Goal: Transaction & Acquisition: Purchase product/service

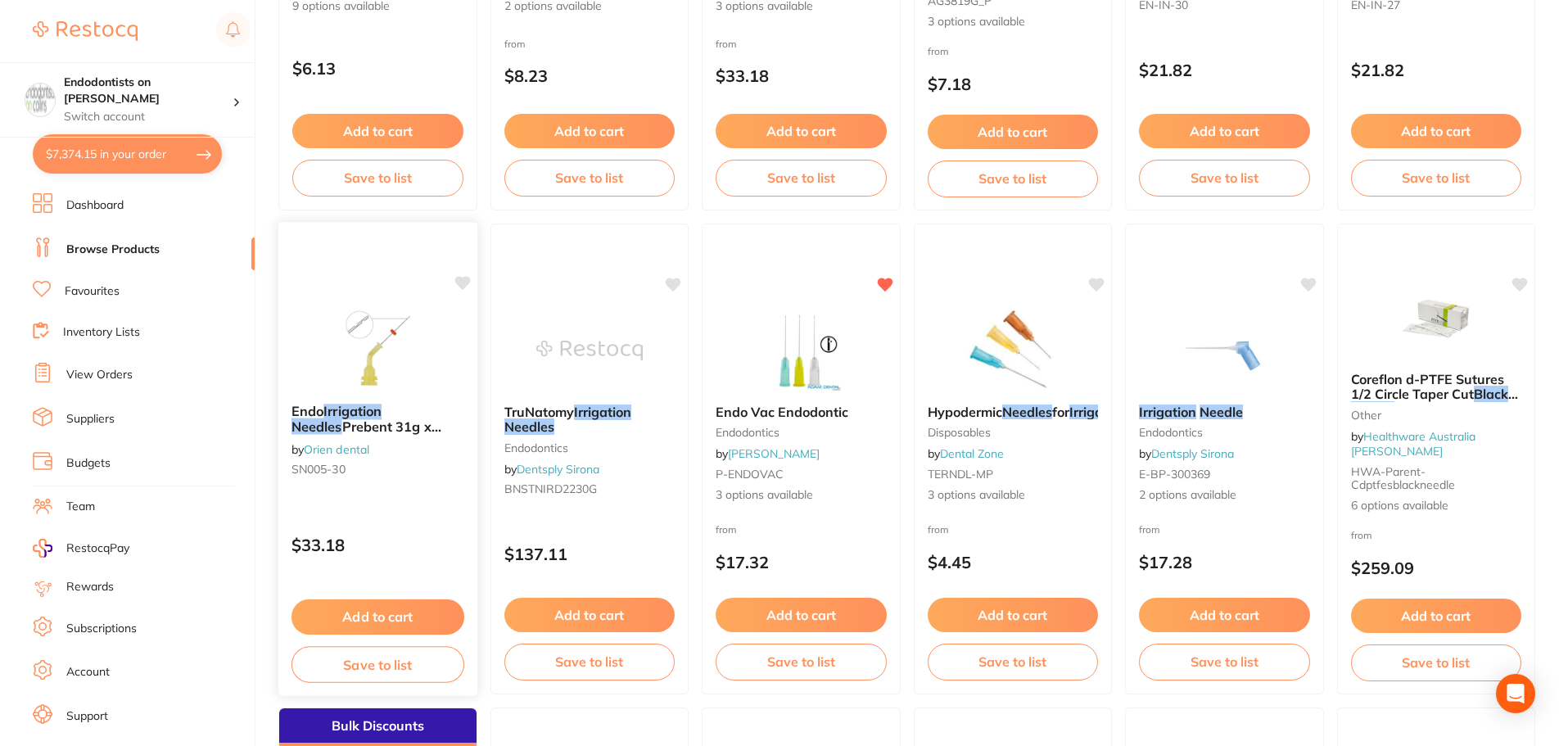
scroll to position [163, 0]
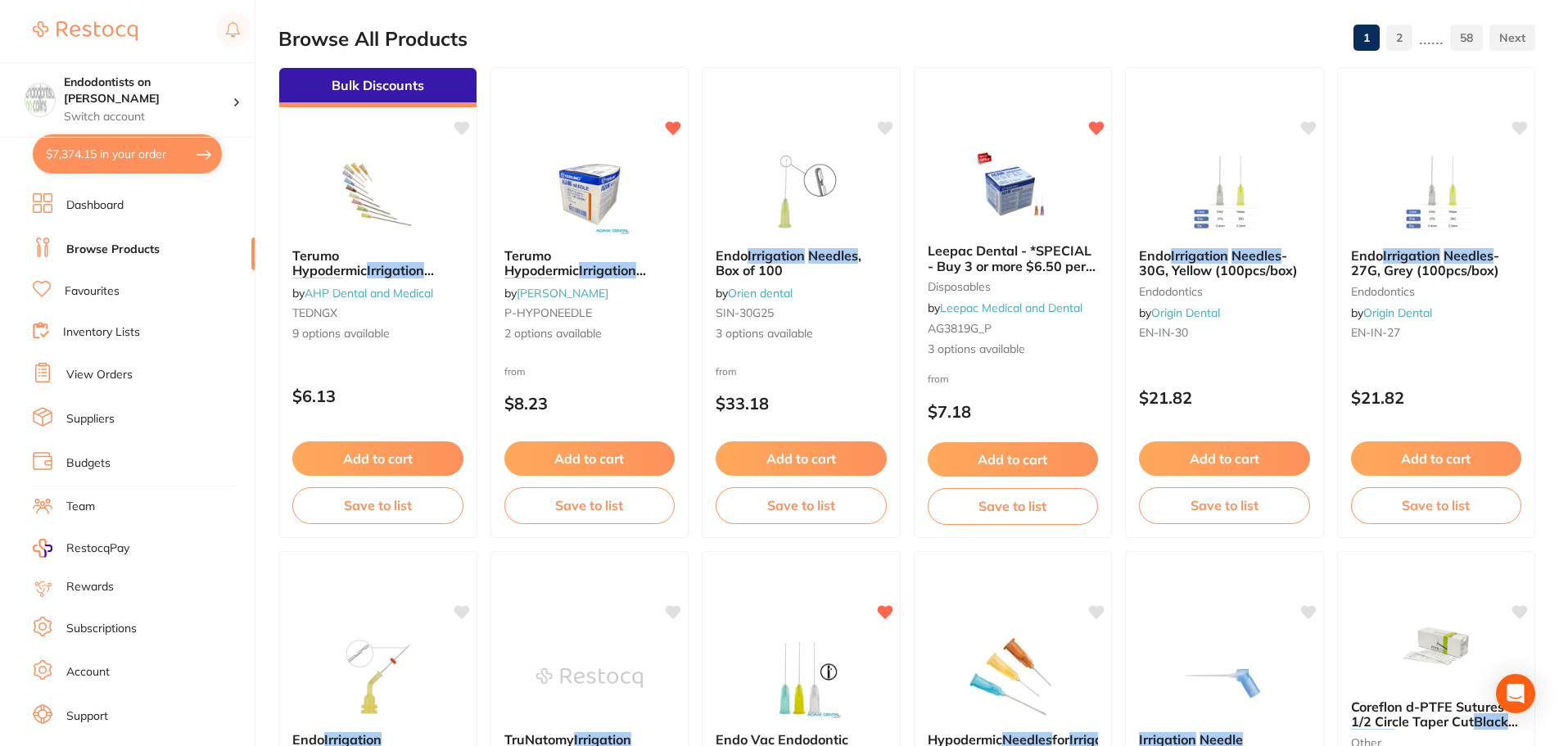
click at [204, 155] on button "$7,374.15 in your order" at bounding box center [126, 153] width 189 height 39
checkbox input "true"
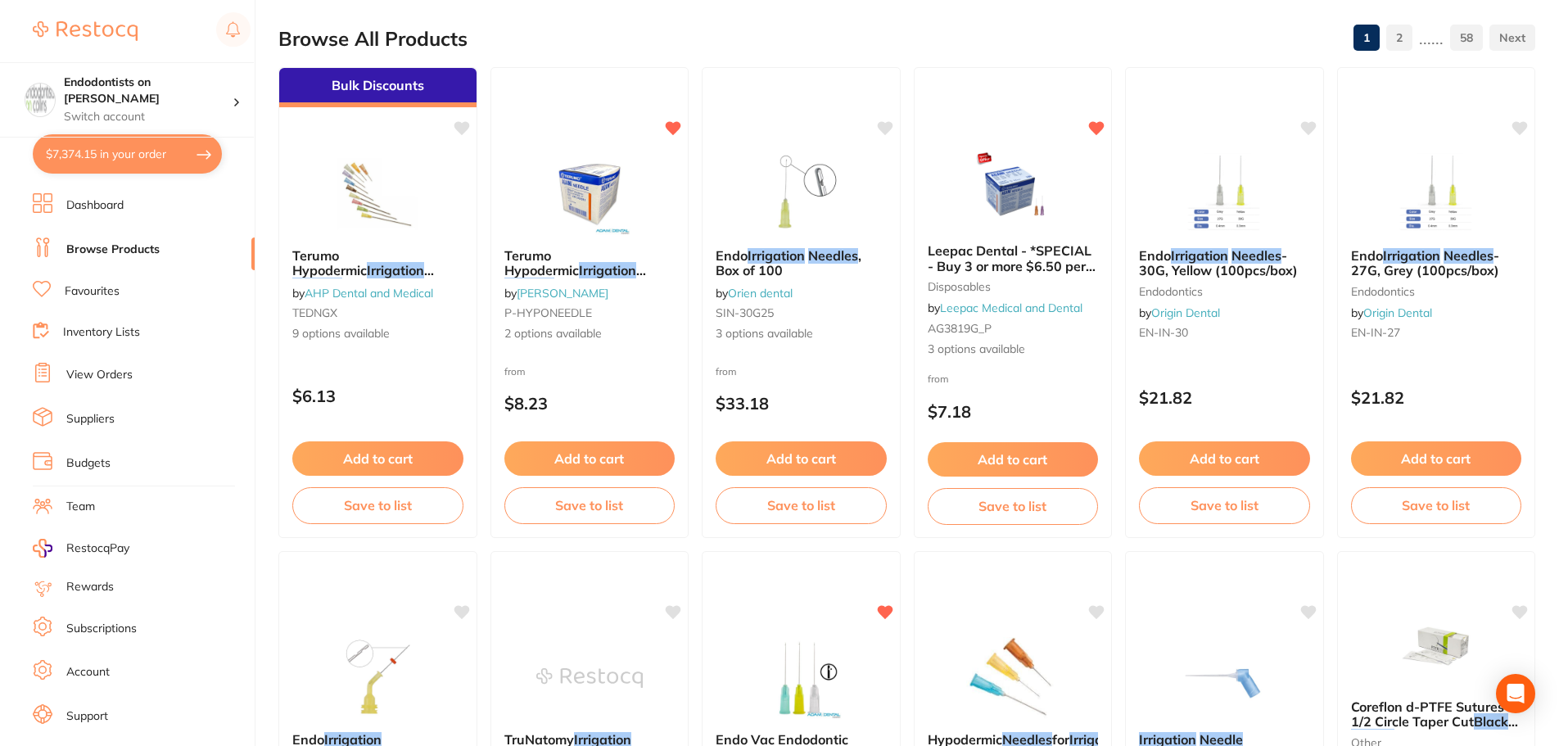
checkbox input "true"
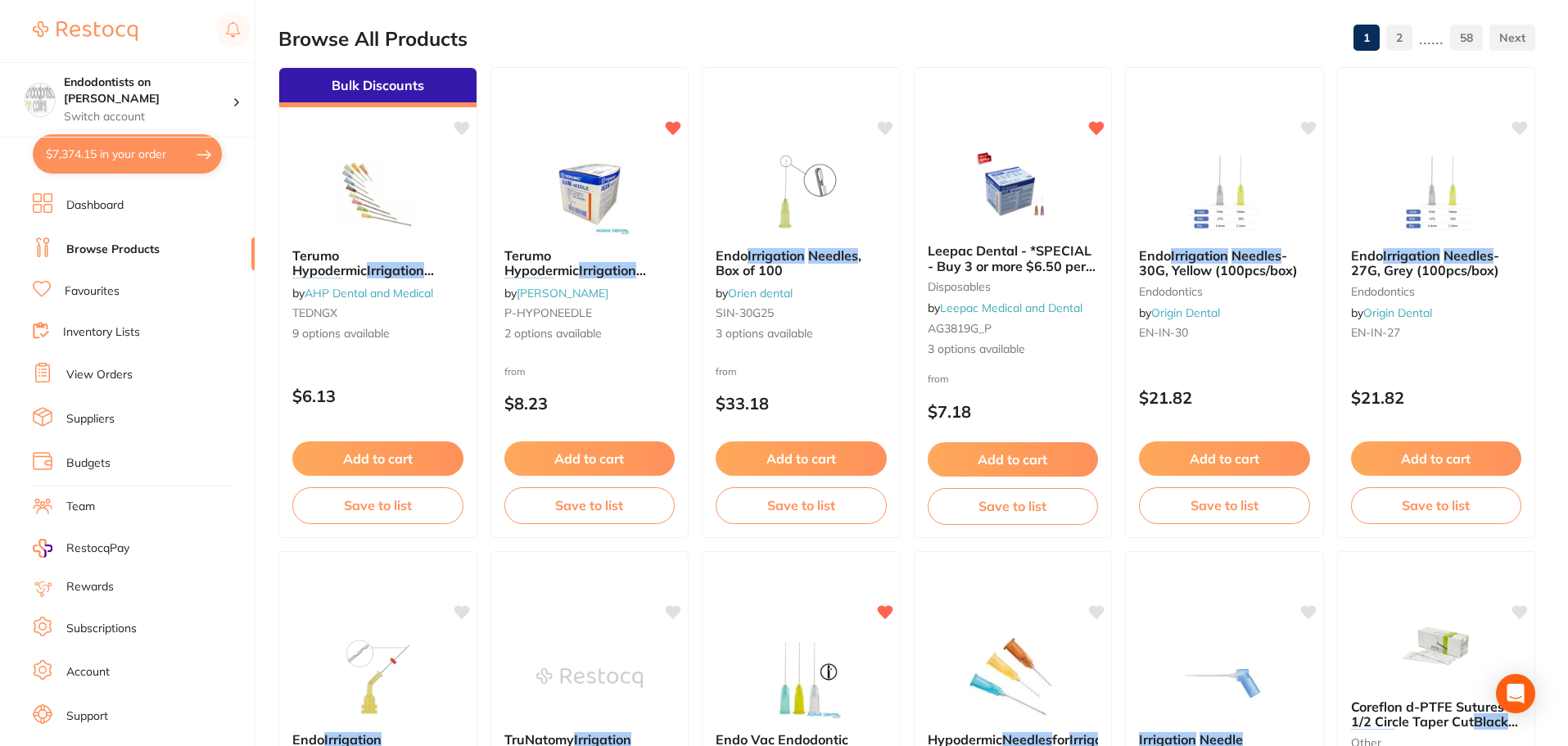
checkbox input "true"
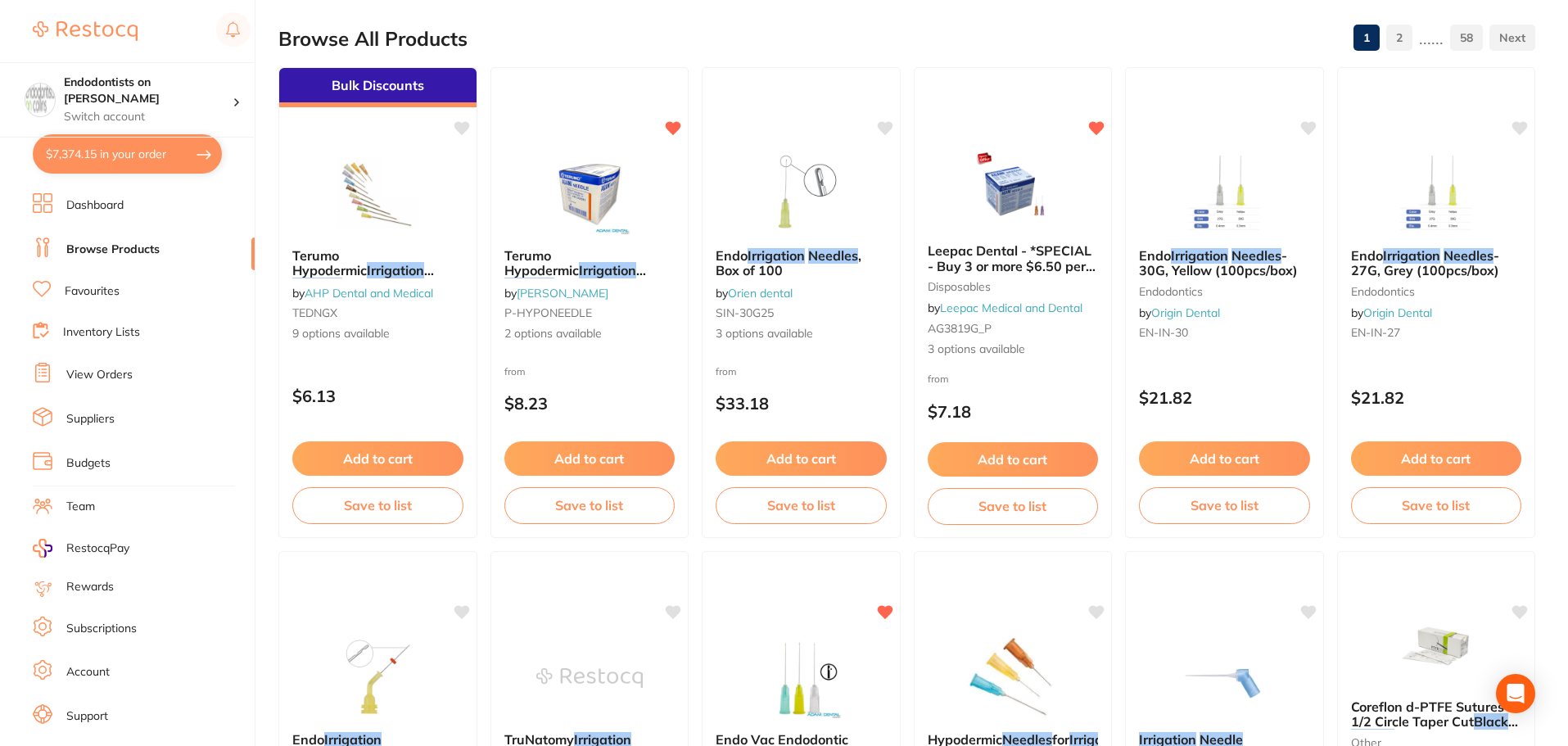
checkbox input "true"
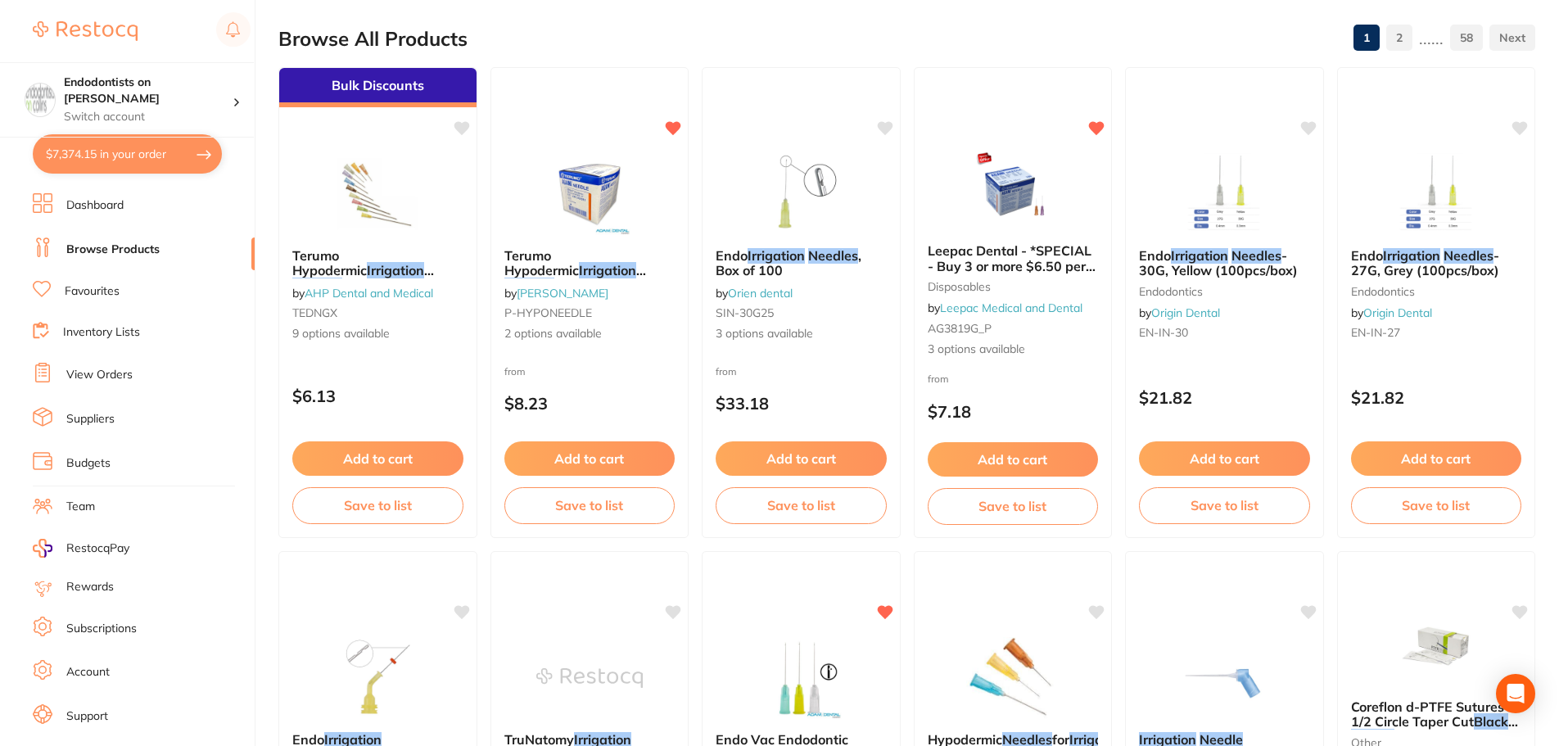
checkbox input "true"
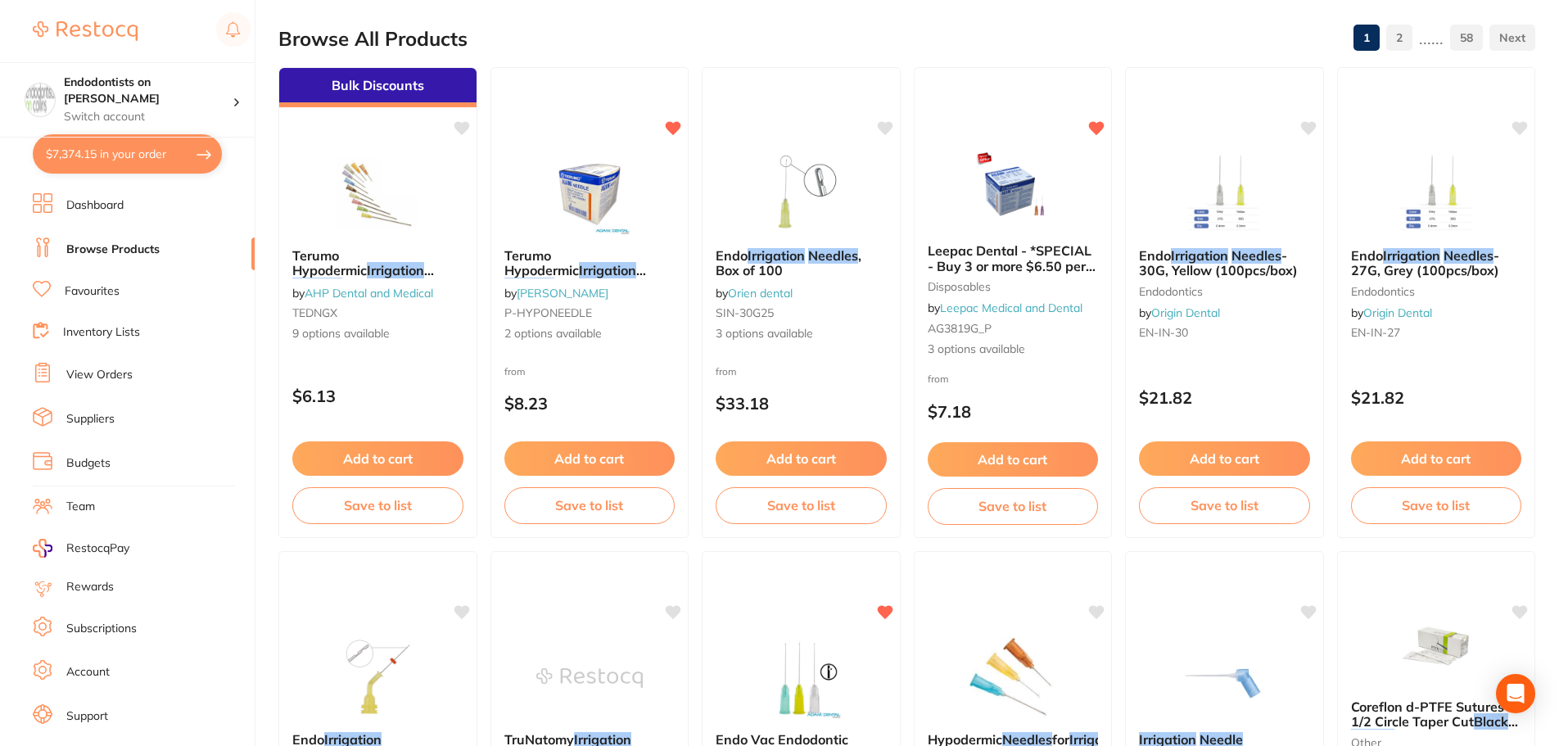
checkbox input "true"
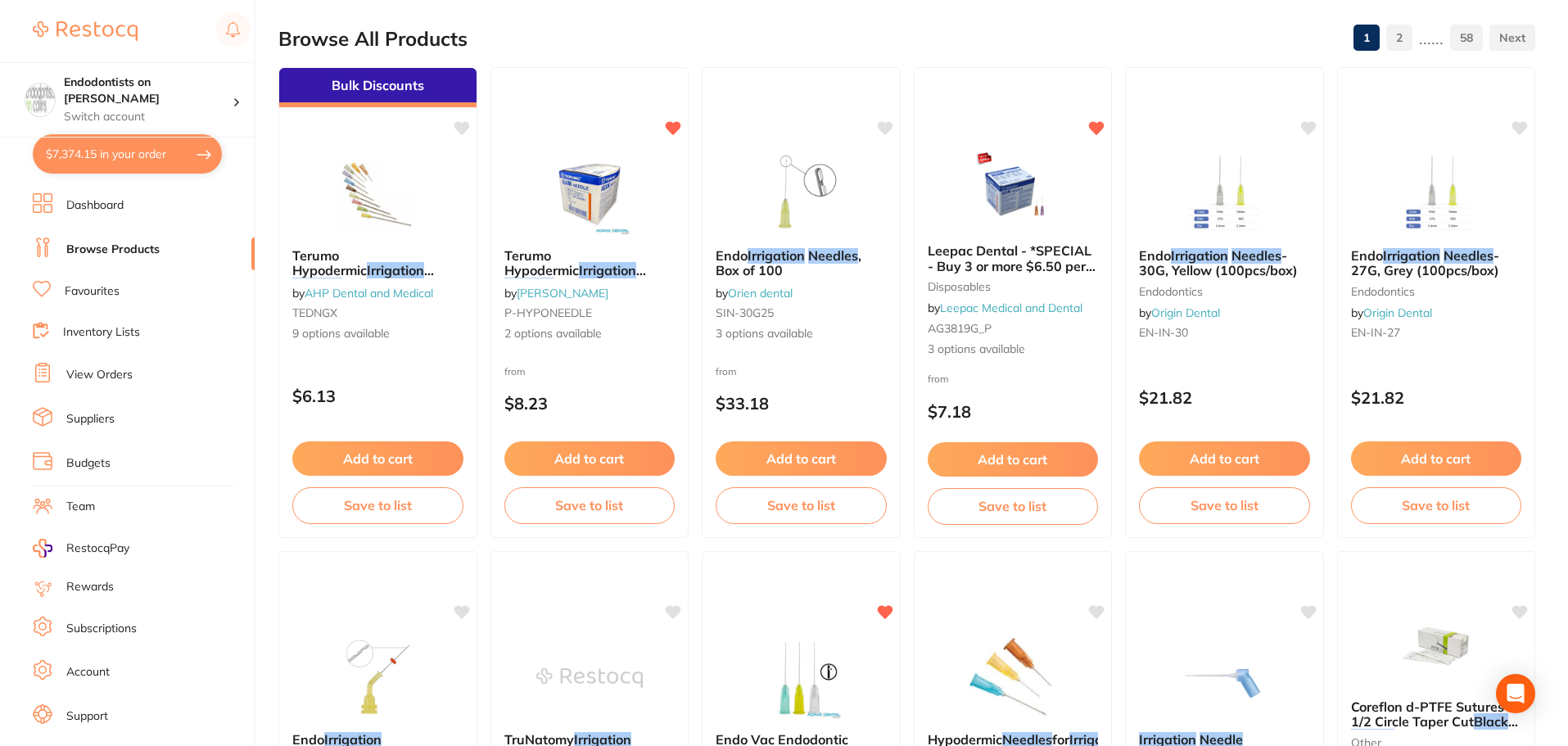
checkbox input "true"
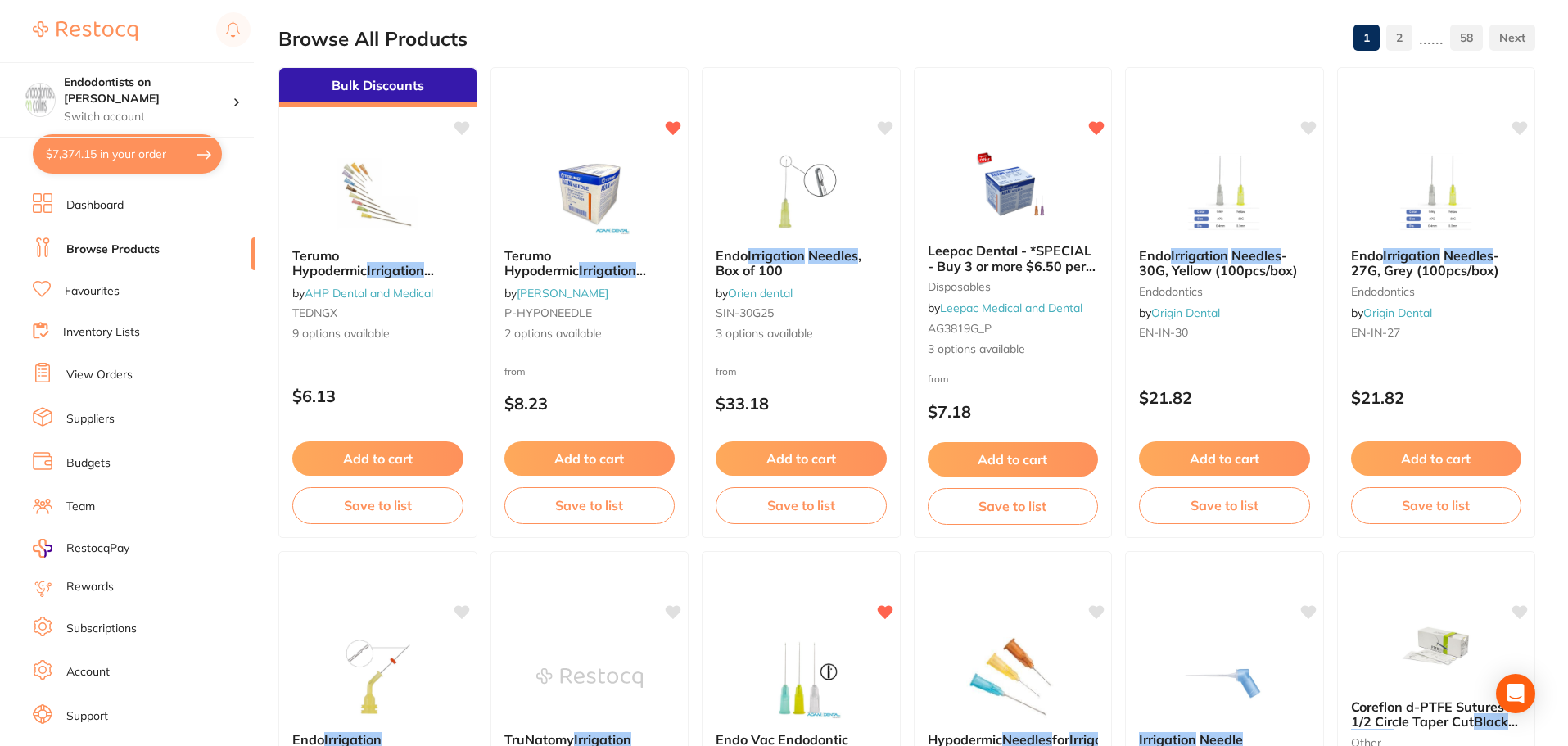
checkbox input "true"
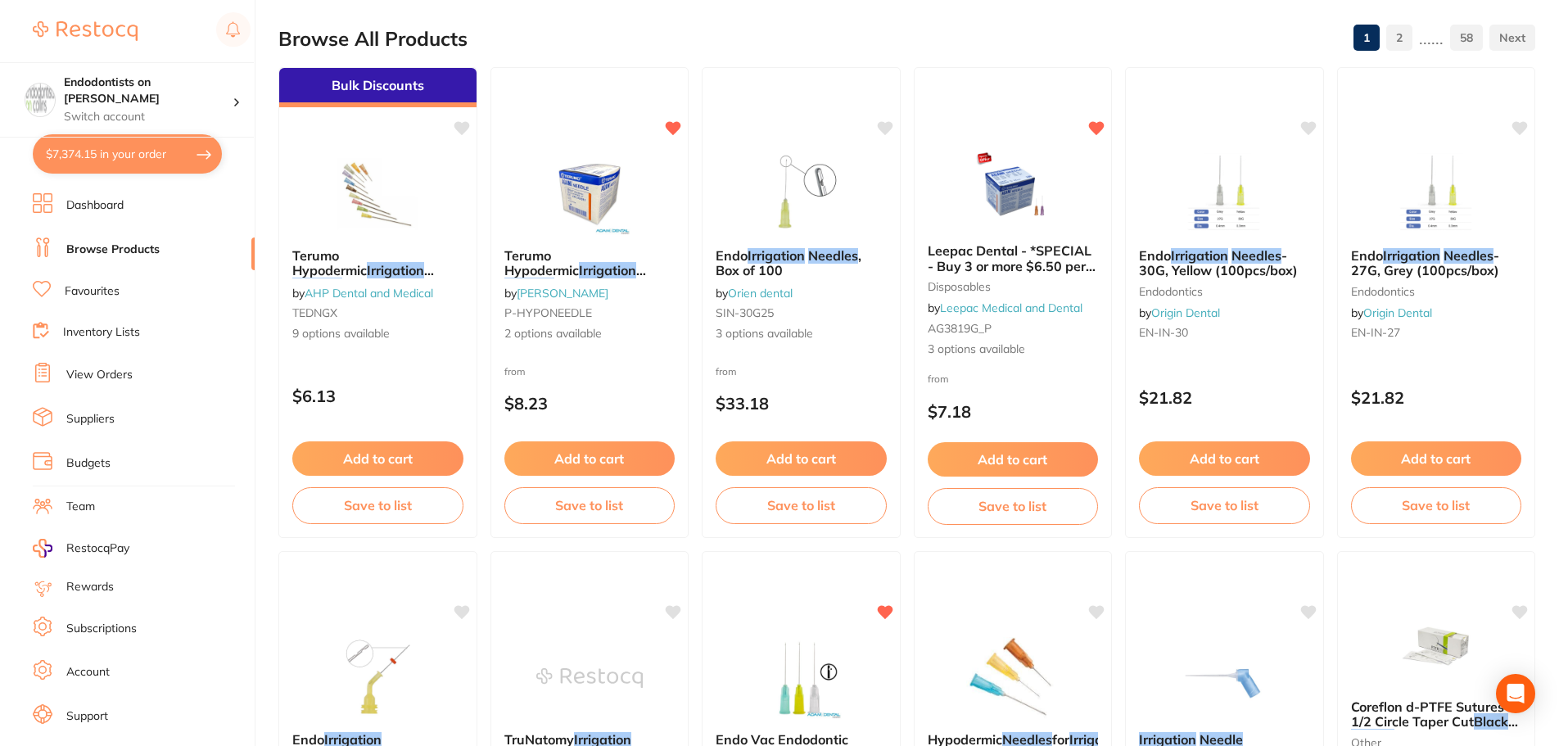
checkbox input "true"
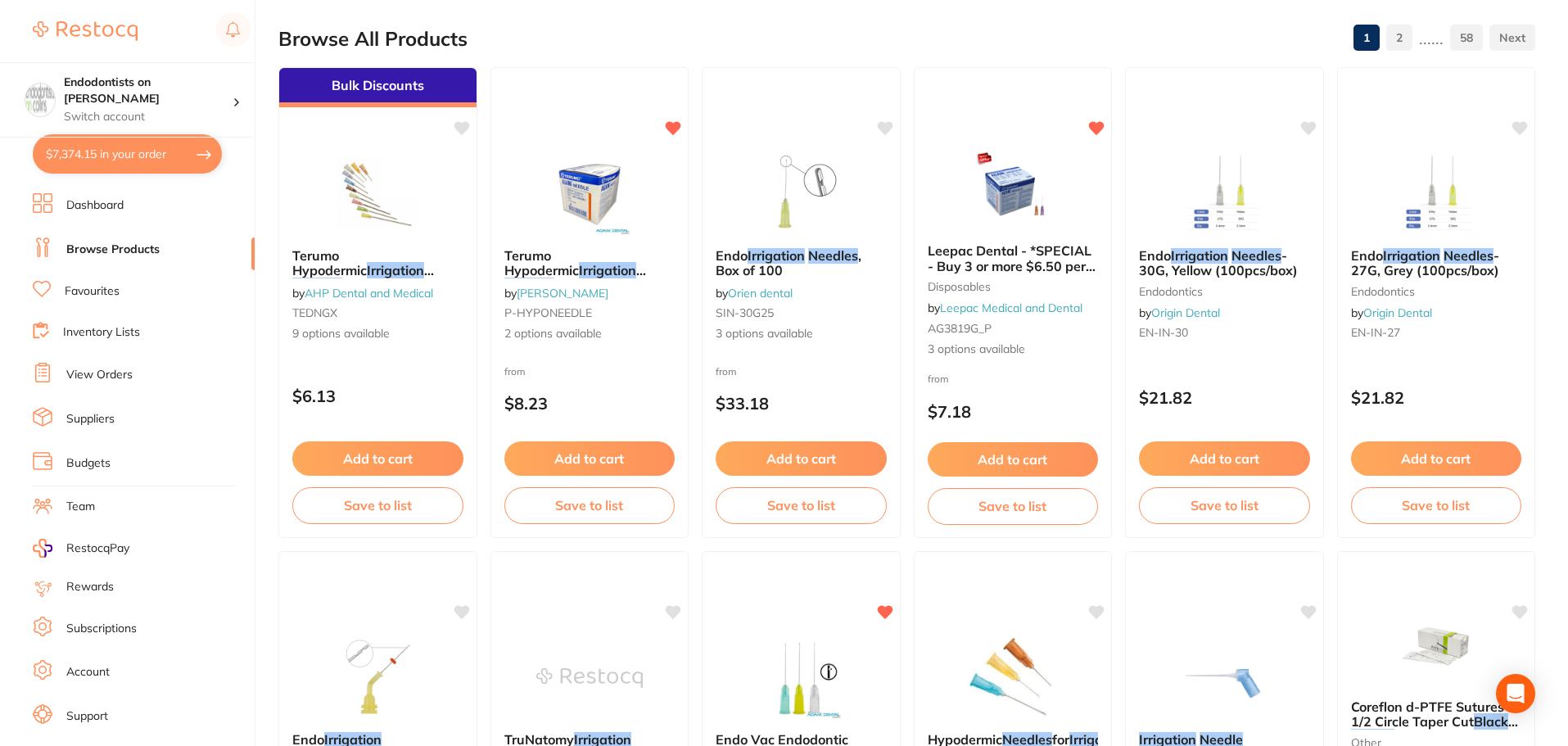
checkbox input "true"
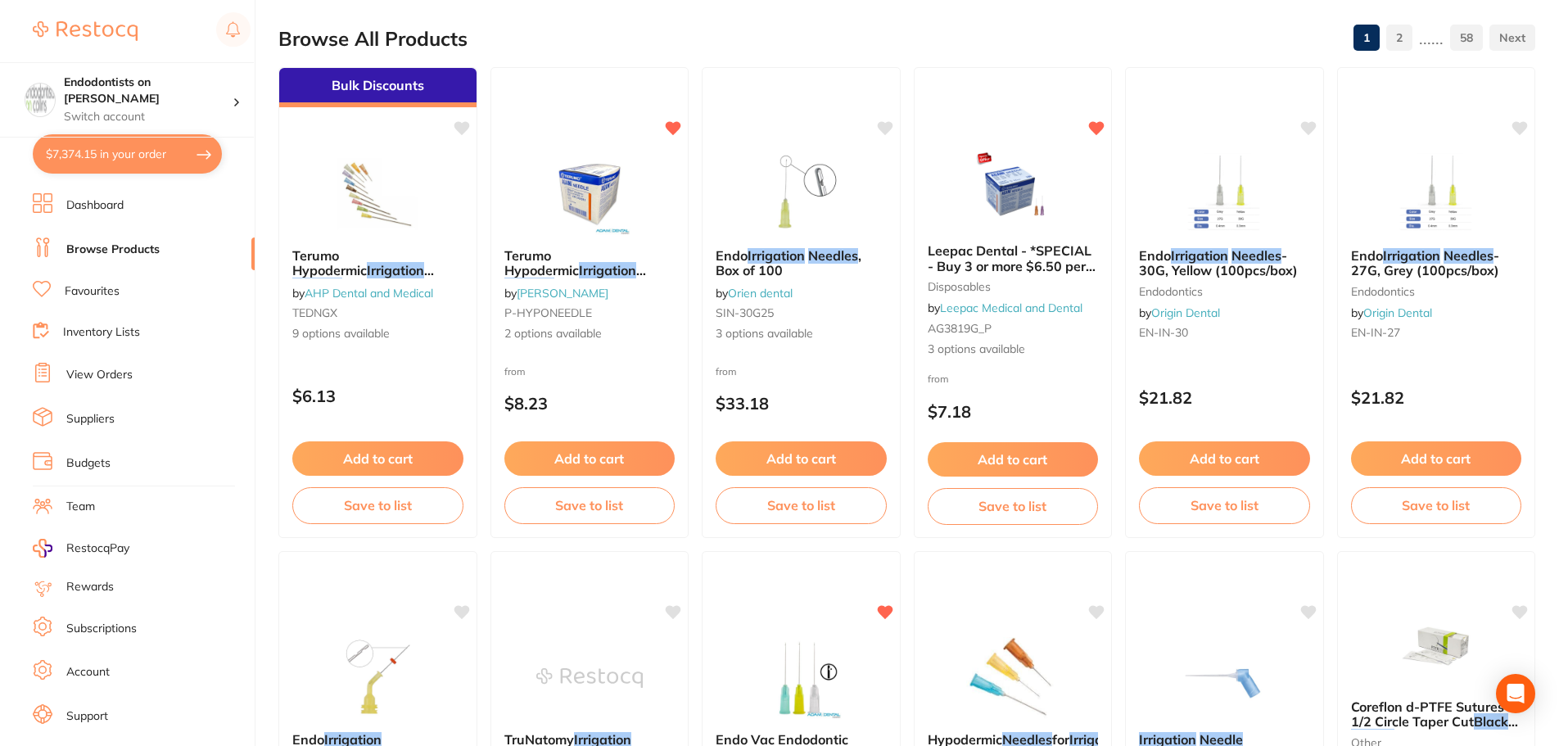
checkbox input "true"
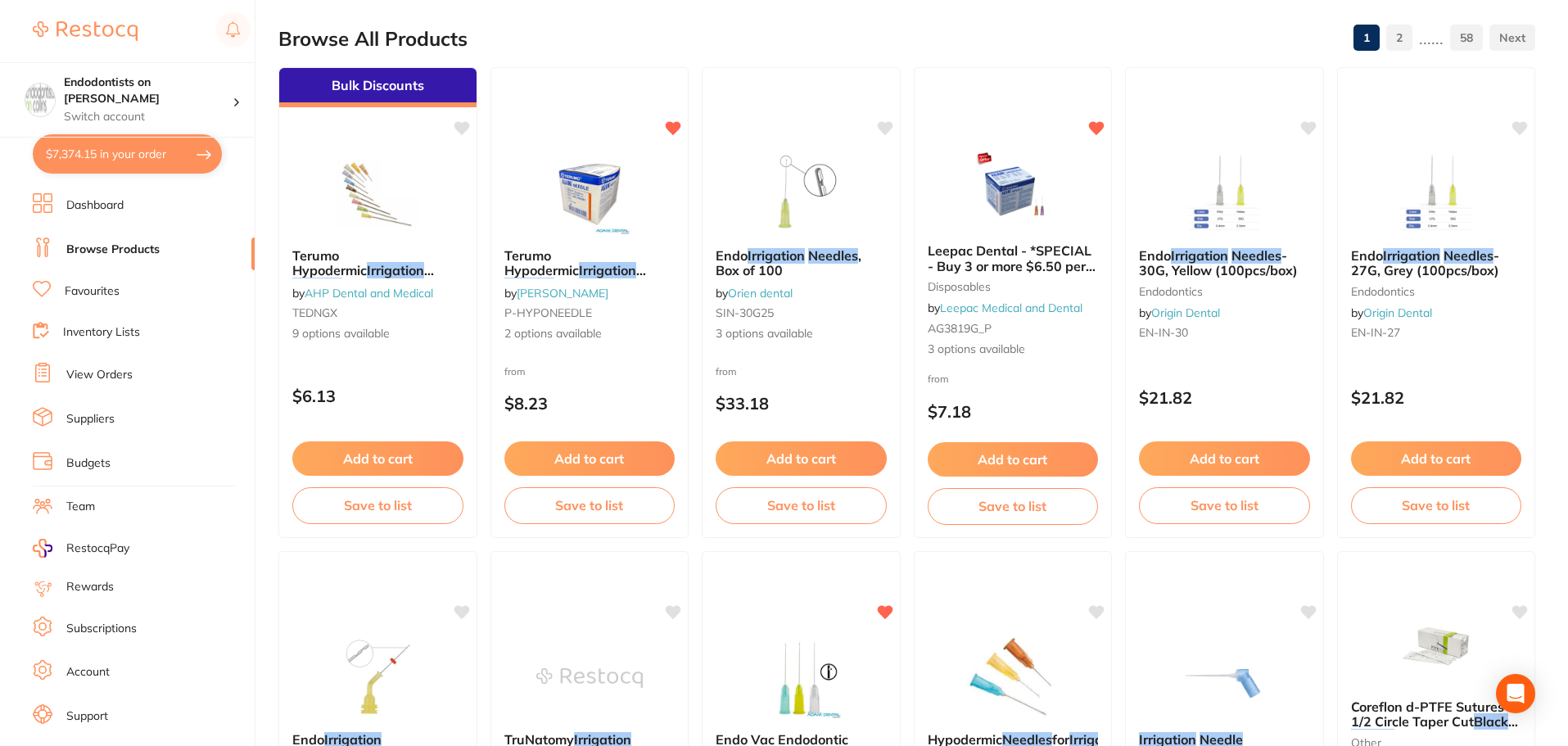
checkbox input "true"
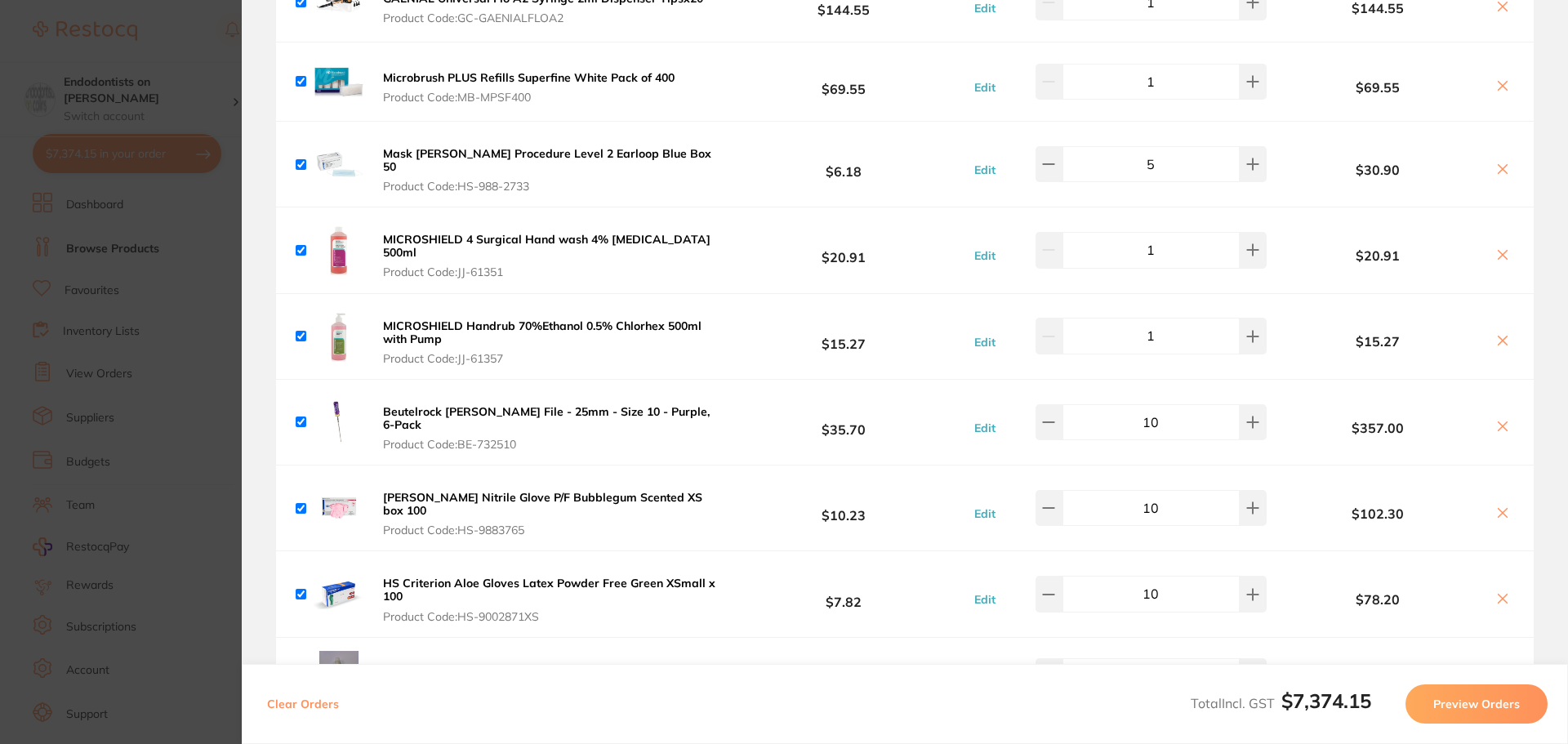
scroll to position [4738, 0]
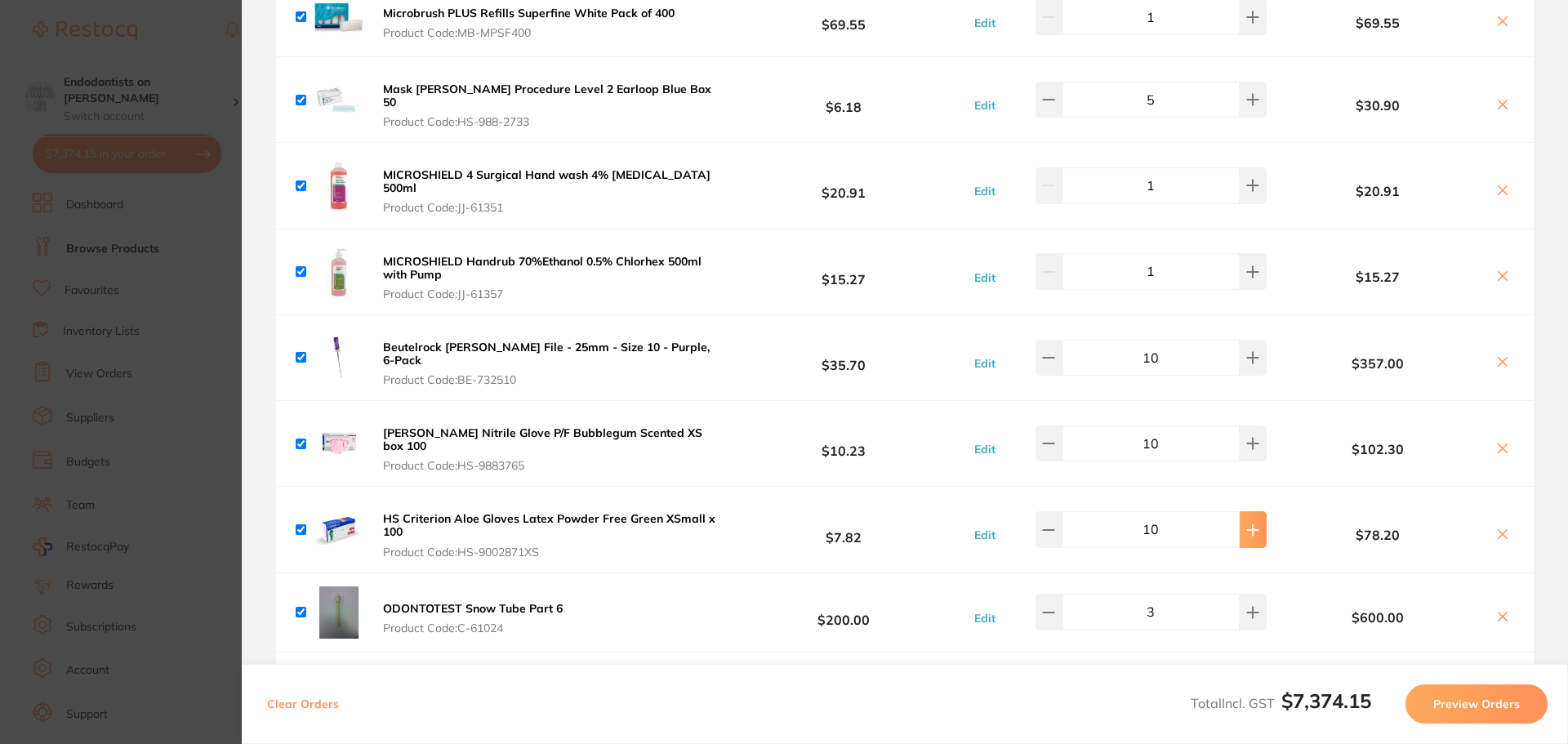
click at [1246, 523] on icon at bounding box center [1253, 530] width 13 height 13
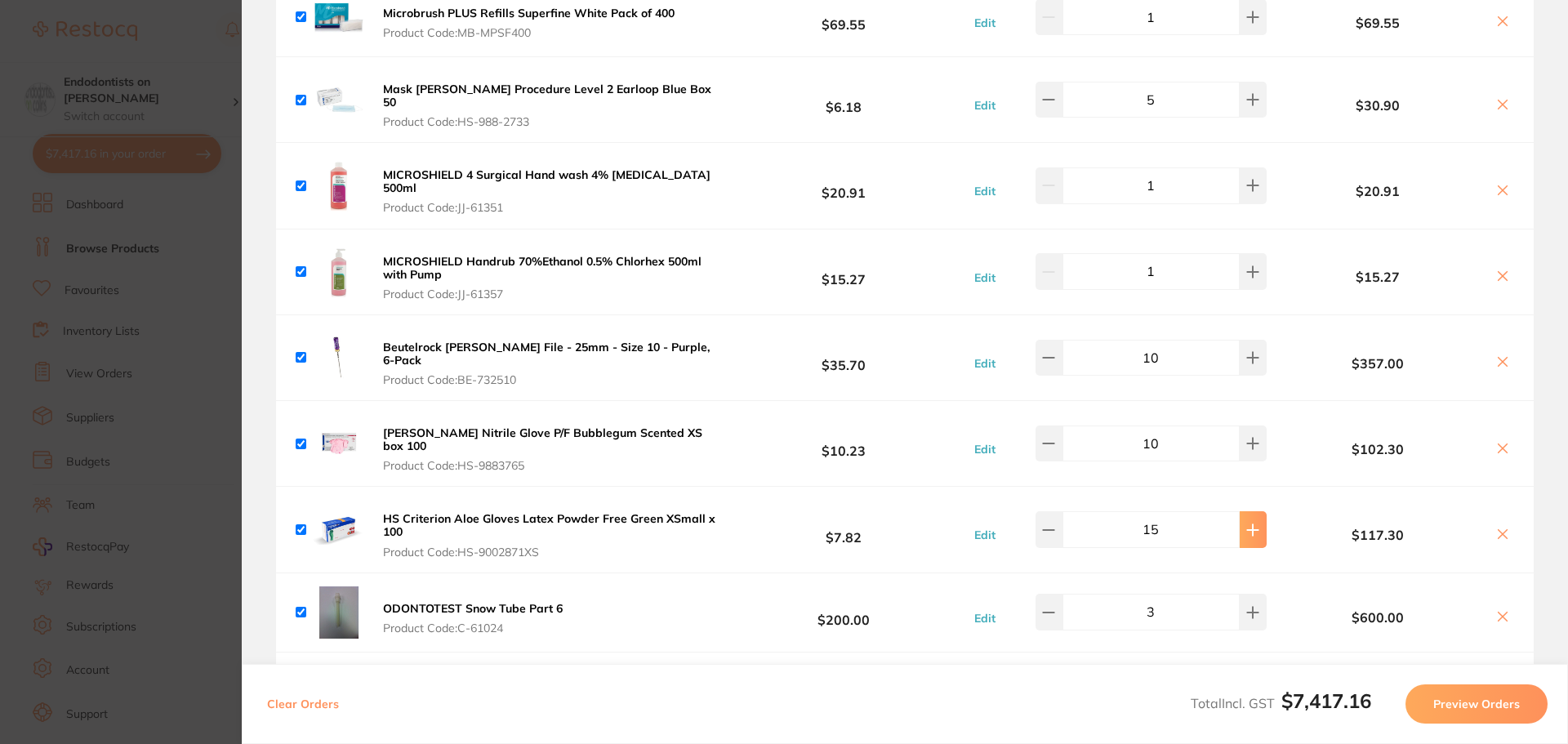
click at [1246, 523] on icon at bounding box center [1253, 530] width 13 height 13
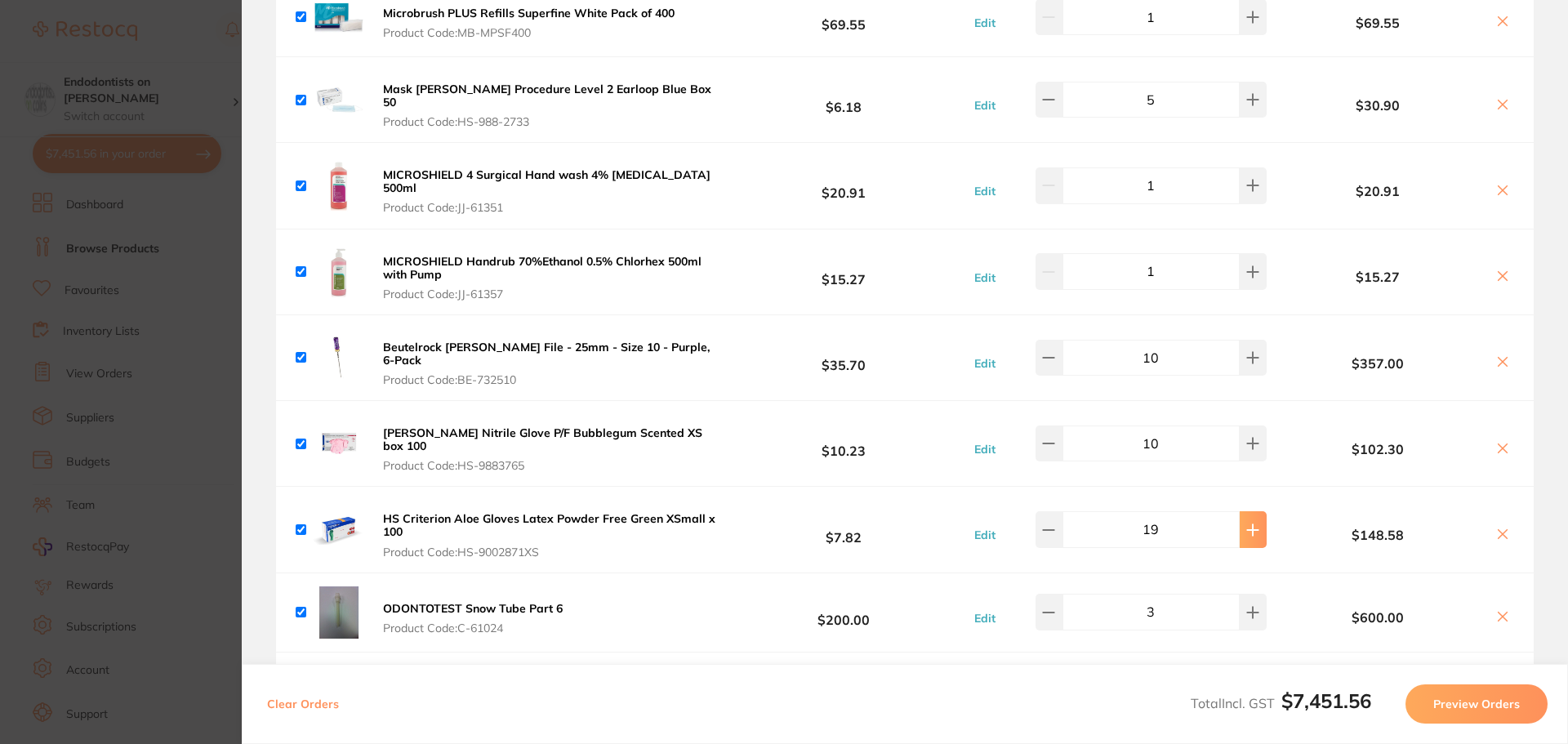
type input "20"
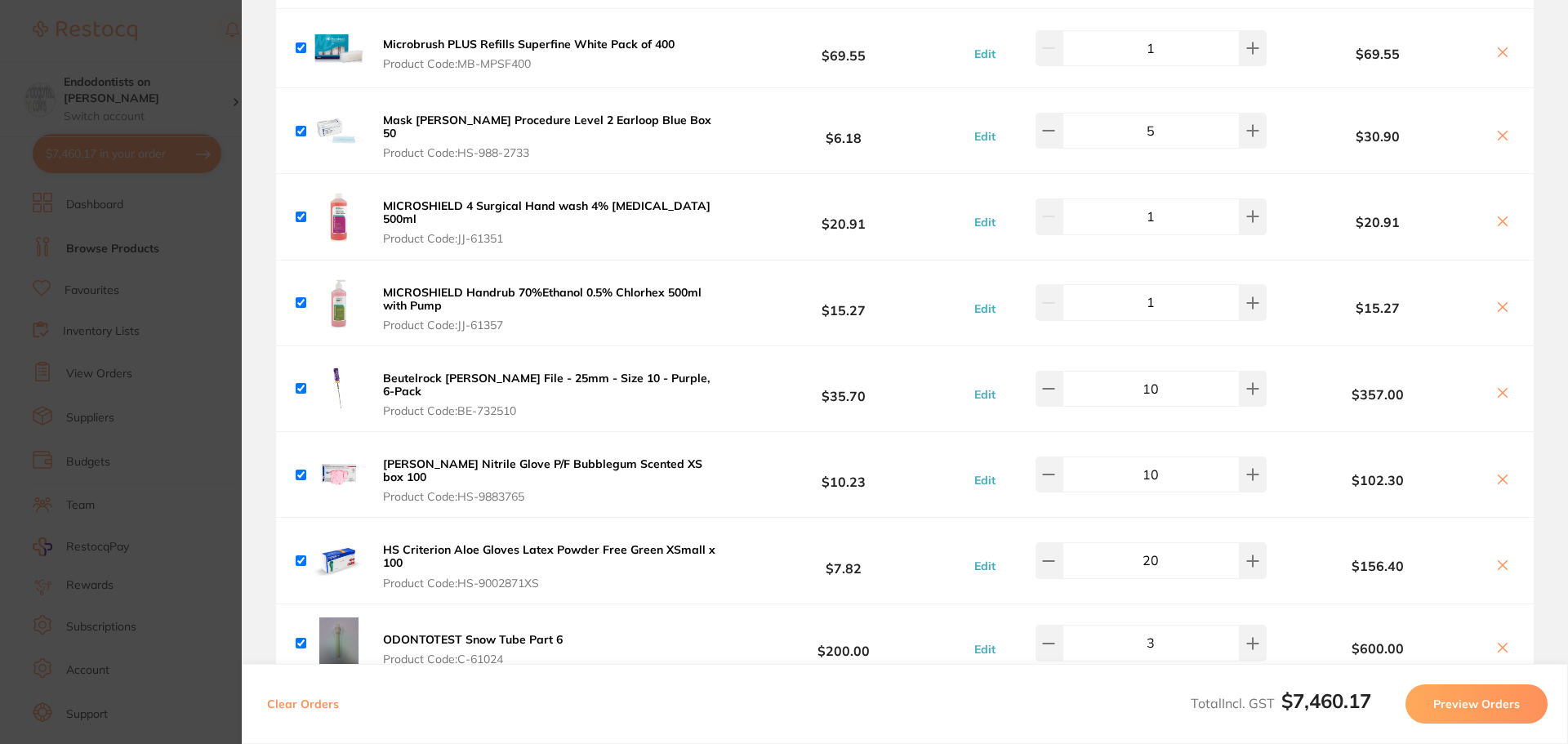
click at [246, 601] on section "Review Orders Your orders are being processed and we will notify you once we ha…" at bounding box center [905, 372] width 1326 height 744
click at [180, 413] on section "Update RRP Set your pre negotiated price for this item. Item Agreed RRP (excl. …" at bounding box center [784, 372] width 1568 height 744
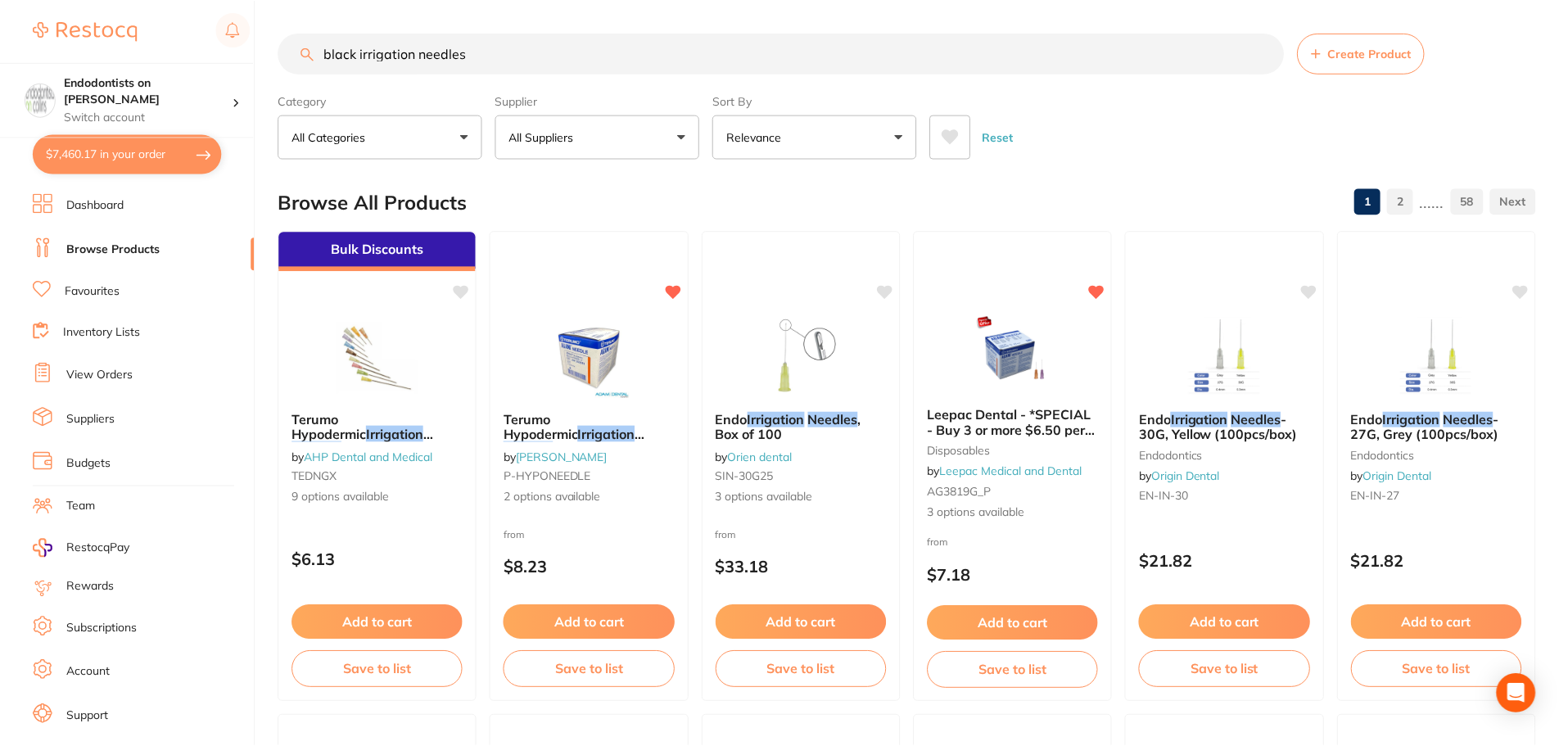
scroll to position [163, 0]
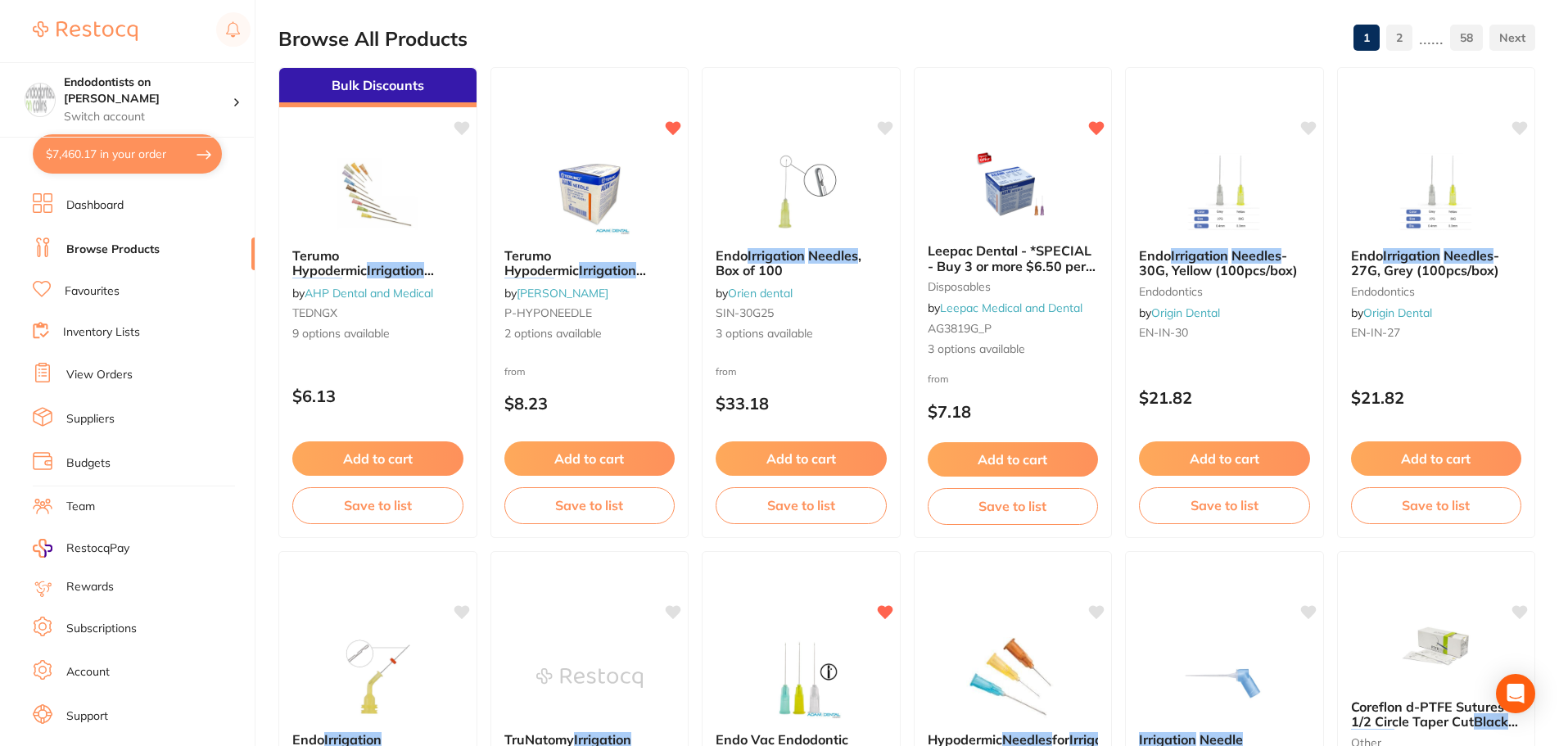
click at [105, 205] on link "Dashboard" at bounding box center [95, 205] width 57 height 16
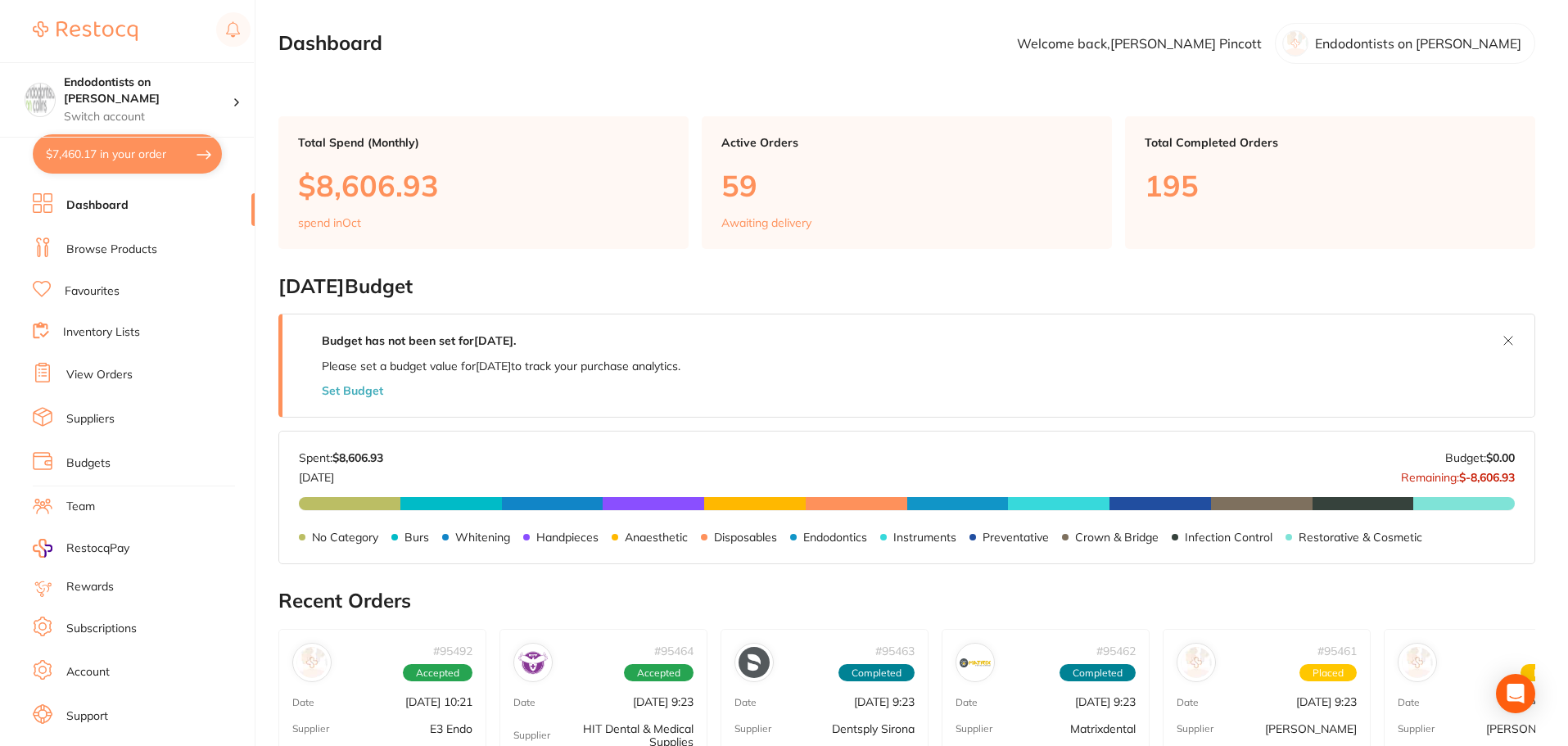
click at [116, 158] on button "$7,460.17 in your order" at bounding box center [126, 153] width 189 height 39
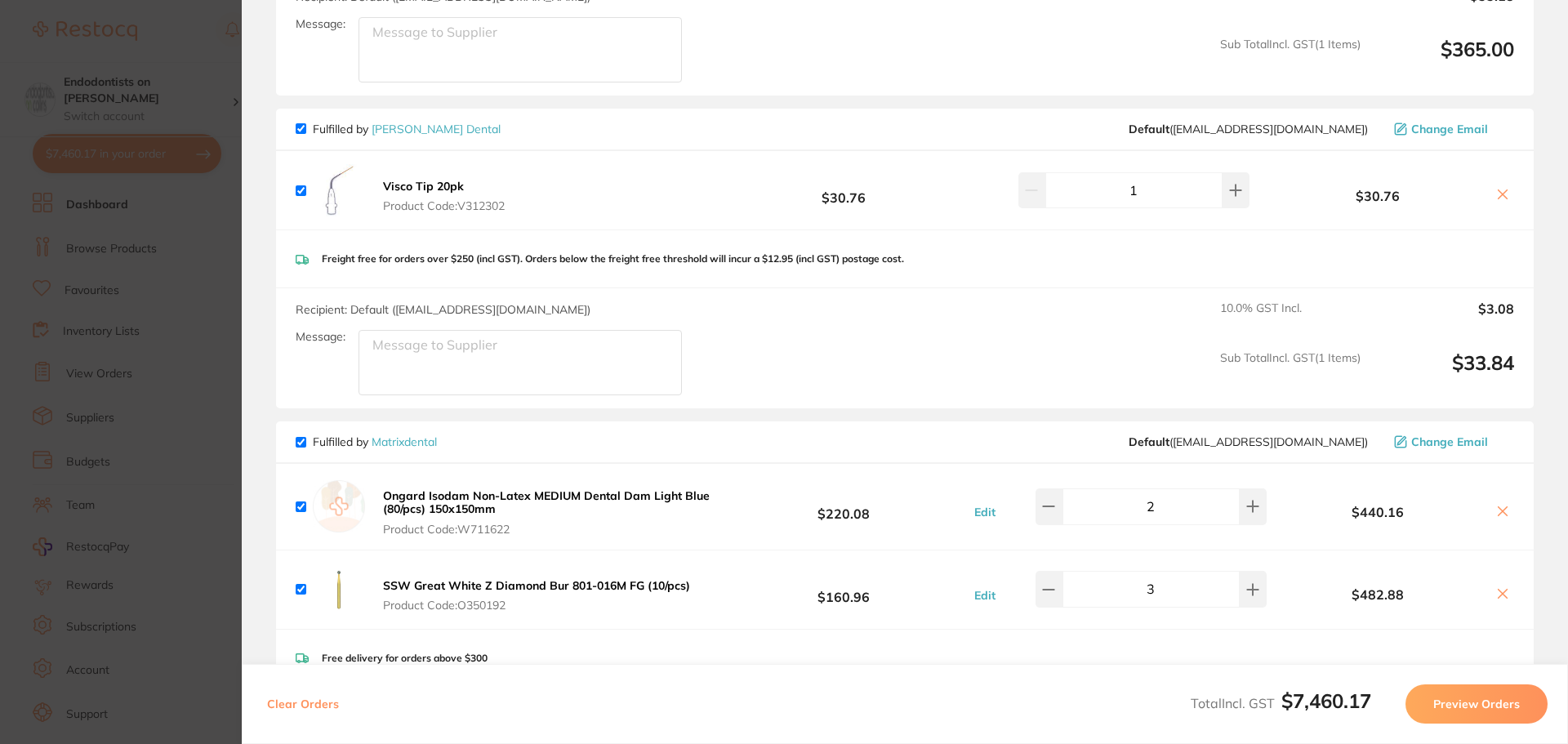
scroll to position [1634, 0]
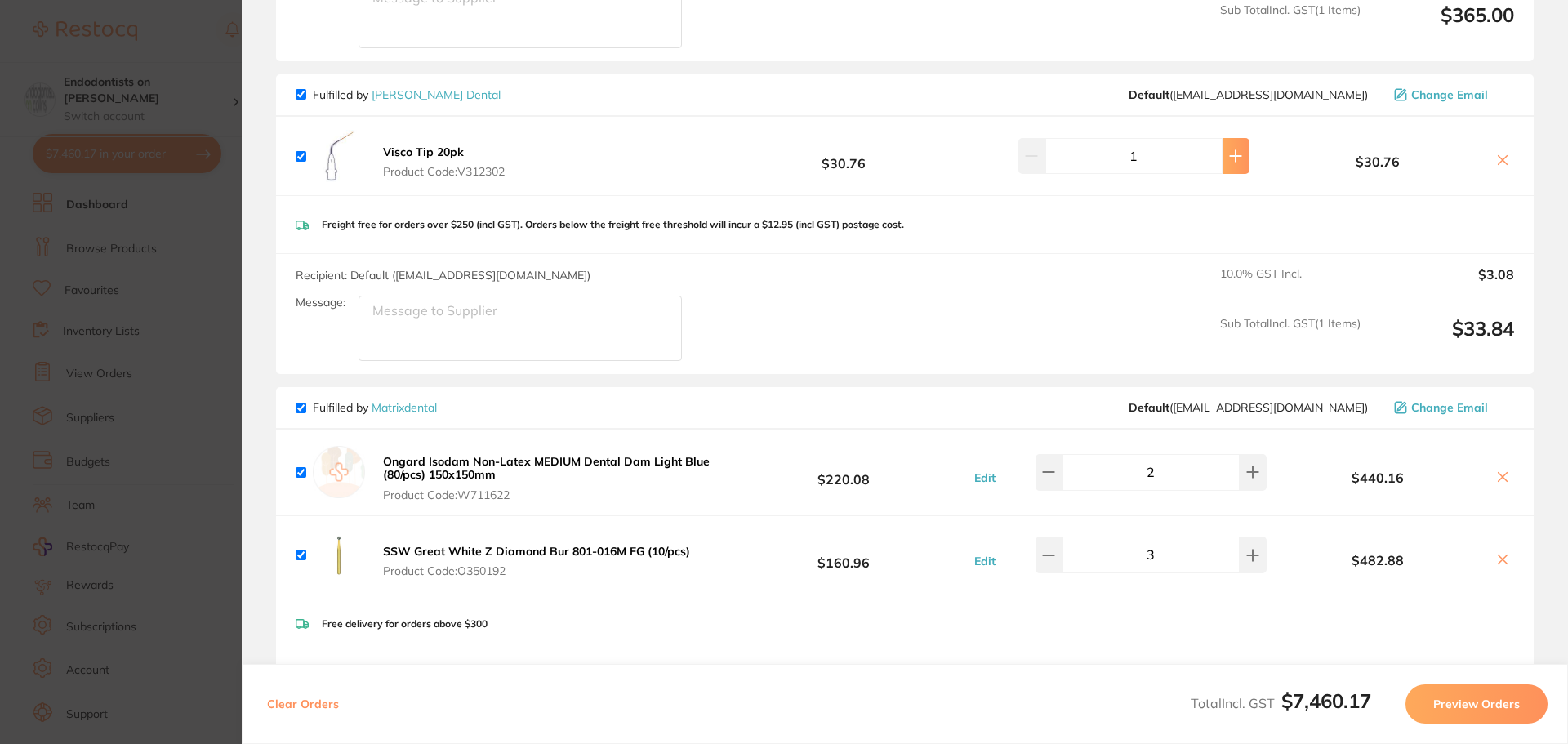
click at [1224, 145] on button at bounding box center [1235, 156] width 27 height 36
click at [1225, 145] on button at bounding box center [1235, 156] width 27 height 36
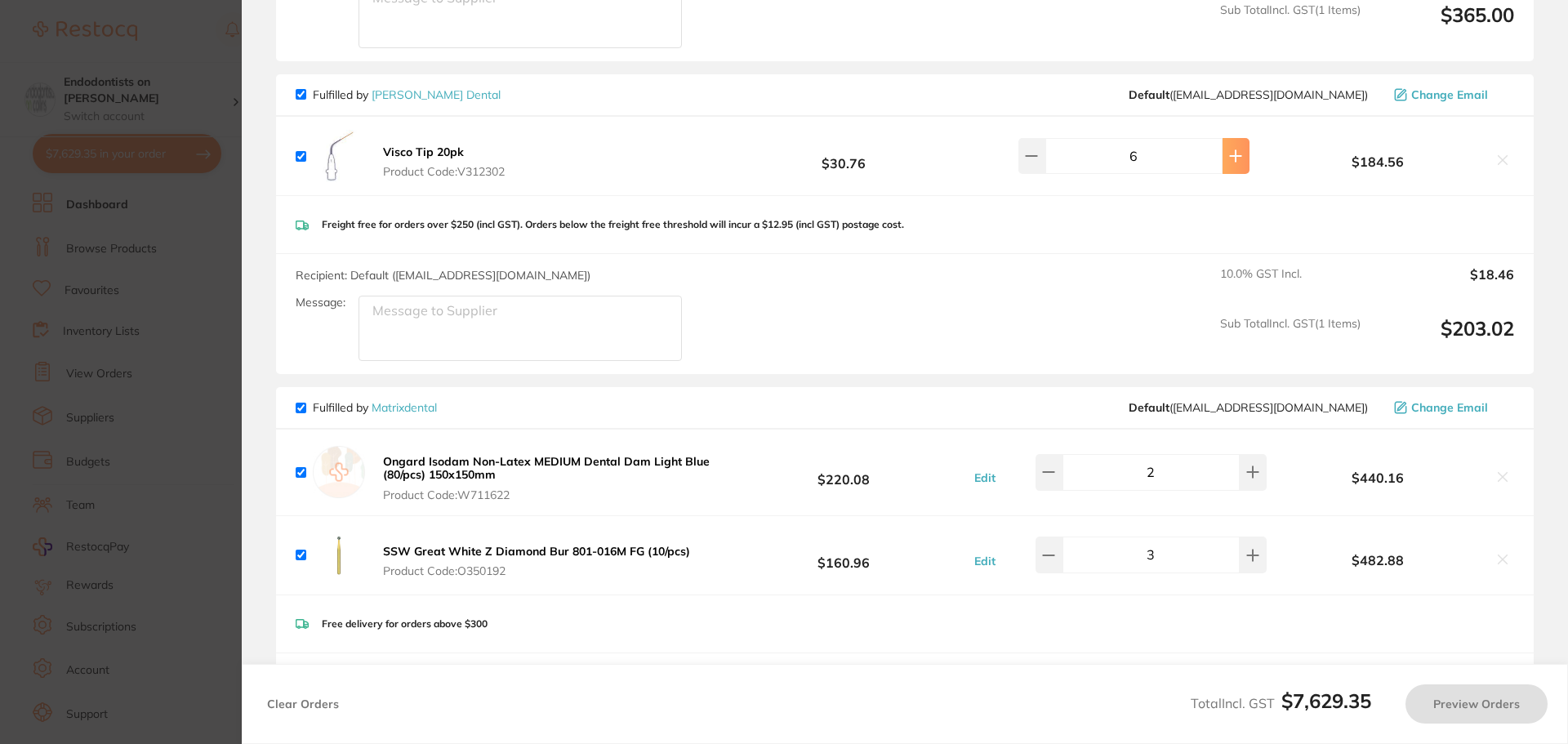
click at [1227, 145] on button at bounding box center [1235, 156] width 27 height 36
click at [1227, 149] on button at bounding box center [1235, 156] width 27 height 36
click at [1229, 151] on icon at bounding box center [1235, 156] width 13 height 13
type input "8"
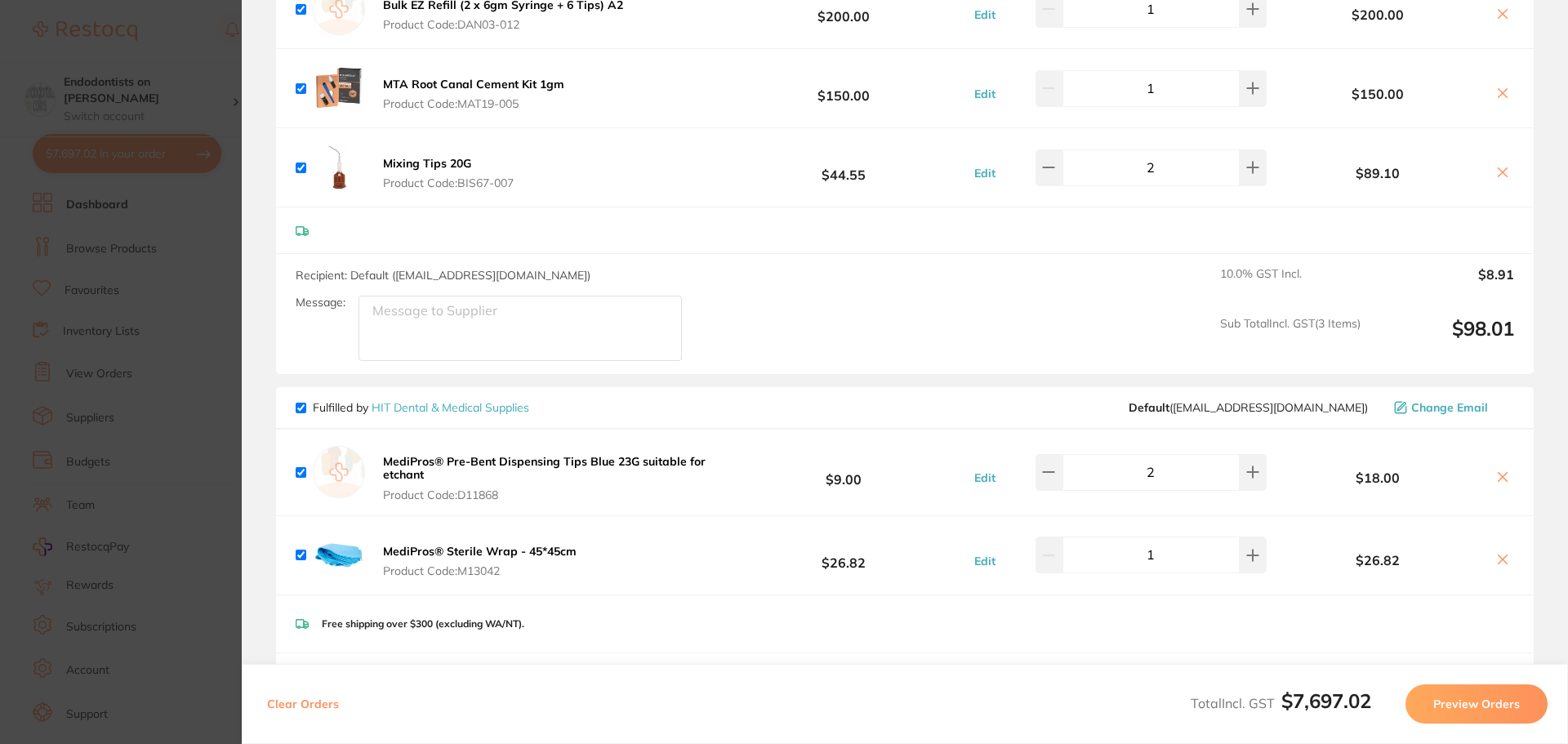
scroll to position [774, 0]
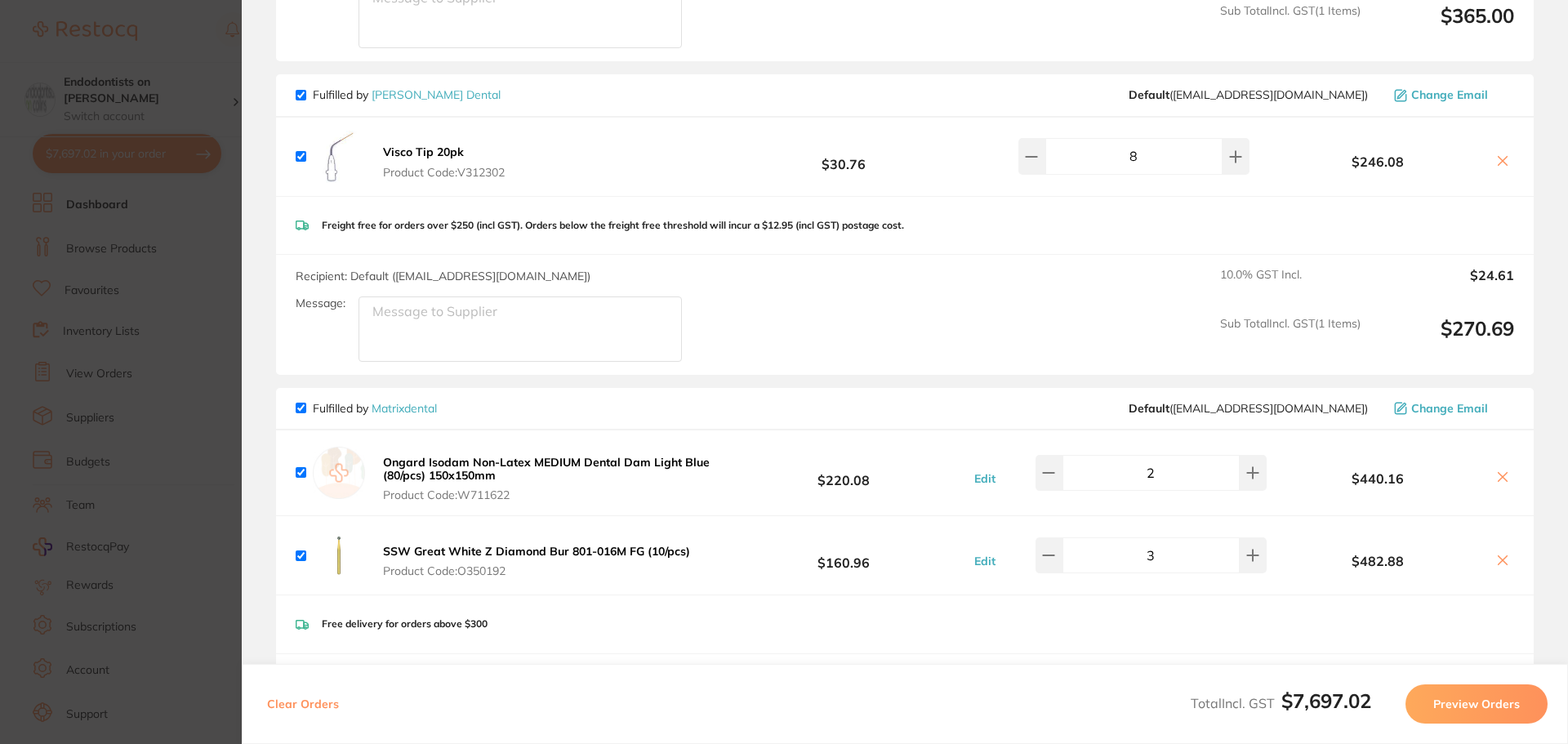
click at [792, 231] on div "Freight free for orders over $250 (incl GST). Orders below the freight free thr…" at bounding box center [904, 226] width 1257 height 58
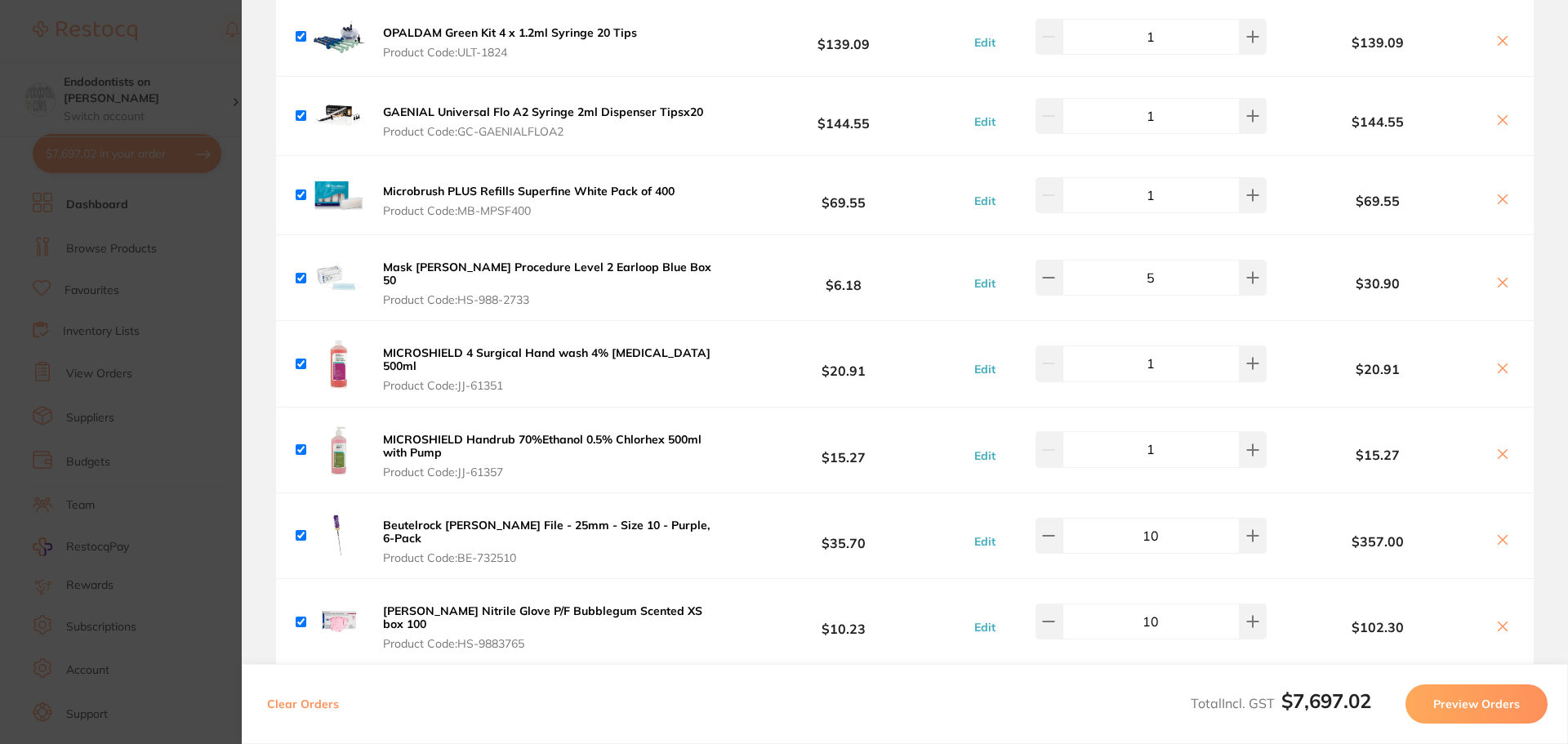
scroll to position [4614, 0]
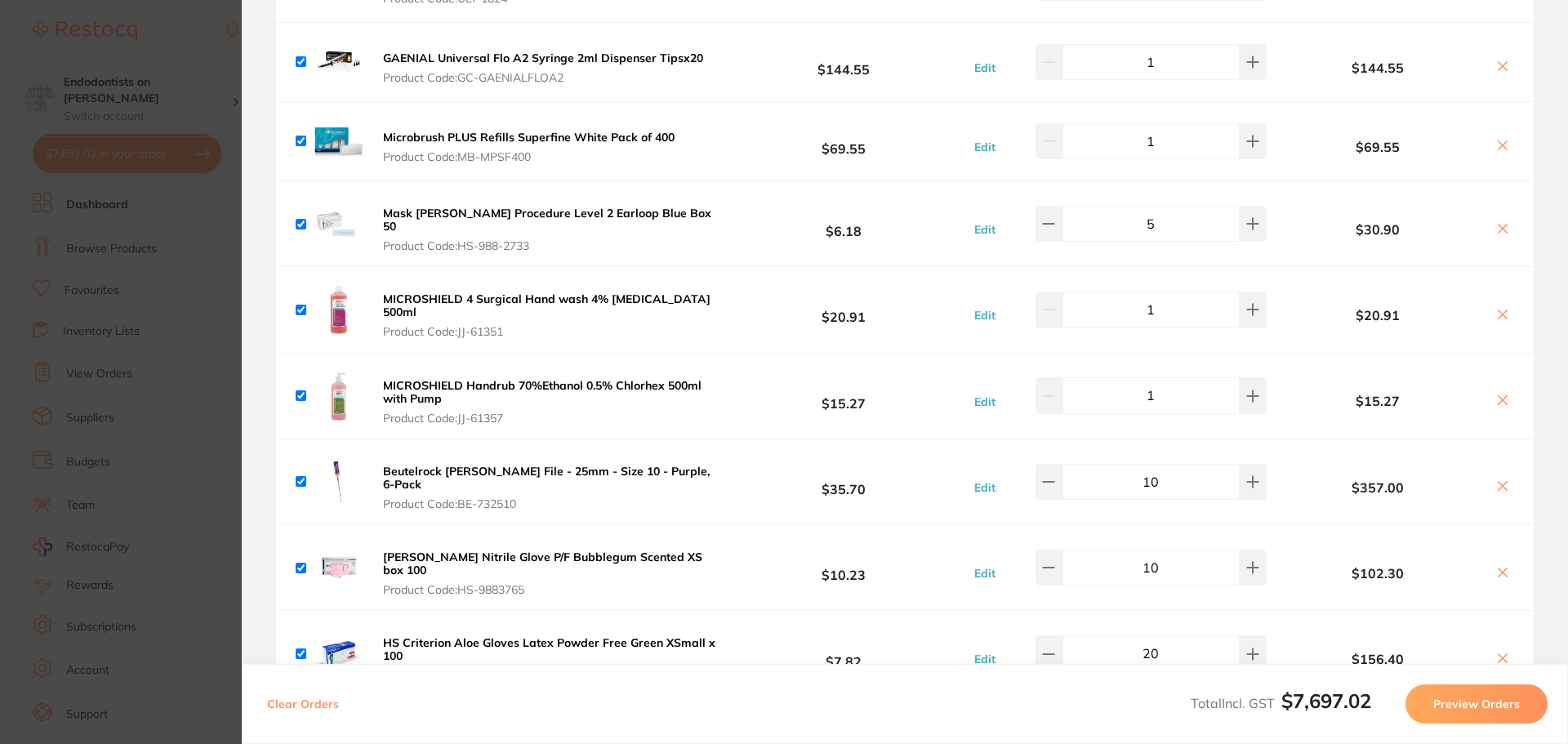
click at [1505, 307] on button at bounding box center [1503, 316] width 23 height 17
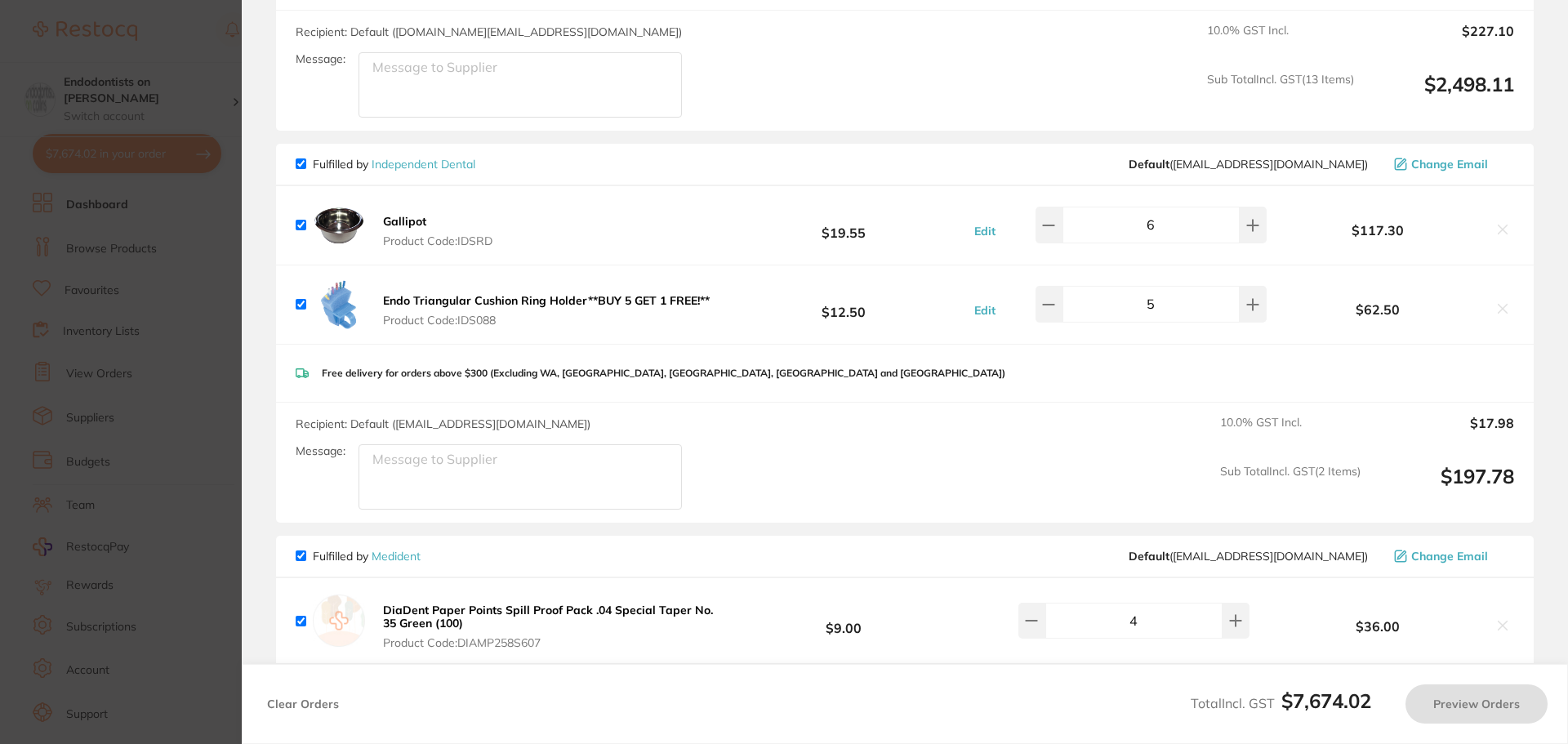
scroll to position [5512, 0]
checkbox input "true"
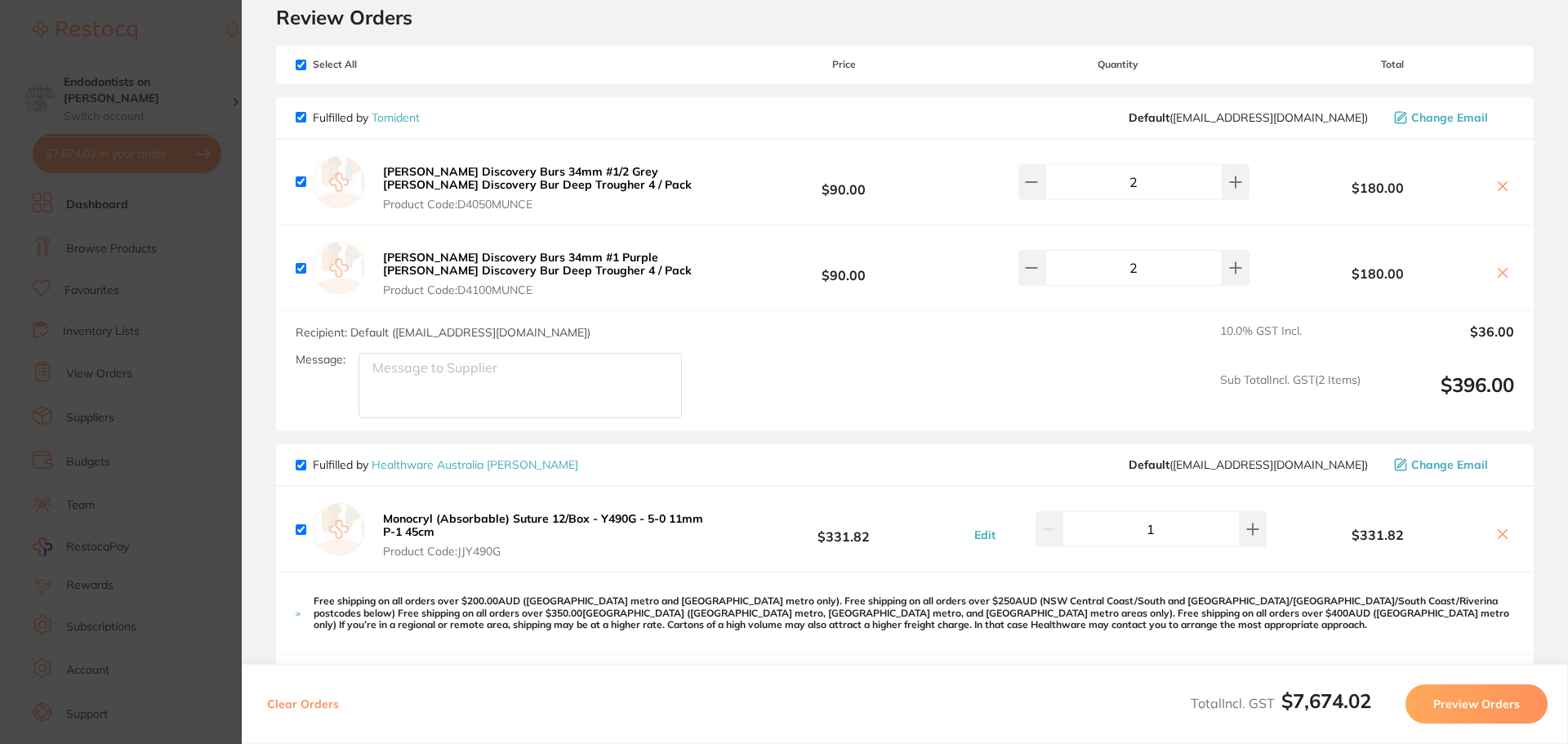
scroll to position [0, 0]
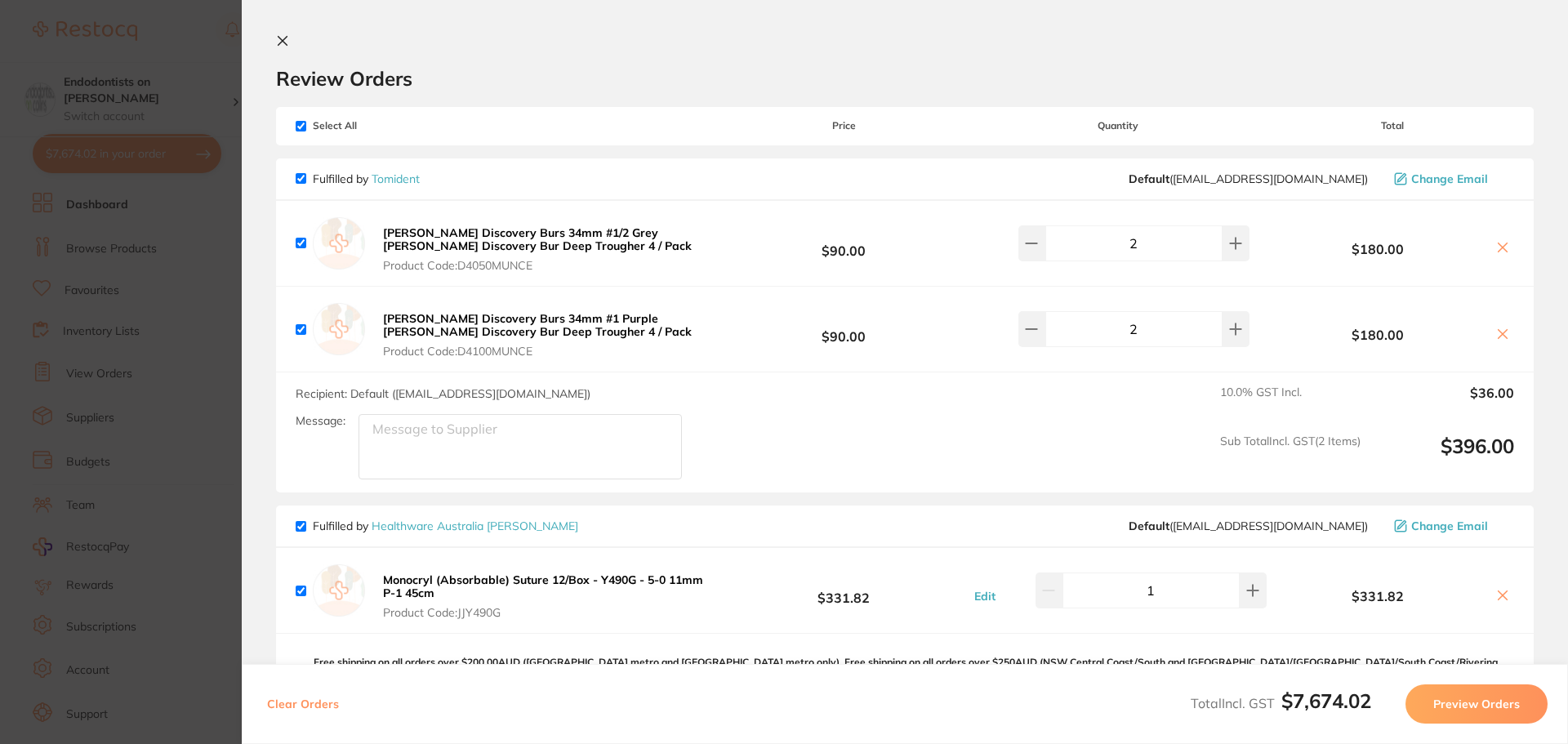
click at [141, 331] on section "Update RRP Set your pre negotiated price for this item. Item Agreed RRP (excl. …" at bounding box center [784, 372] width 1568 height 744
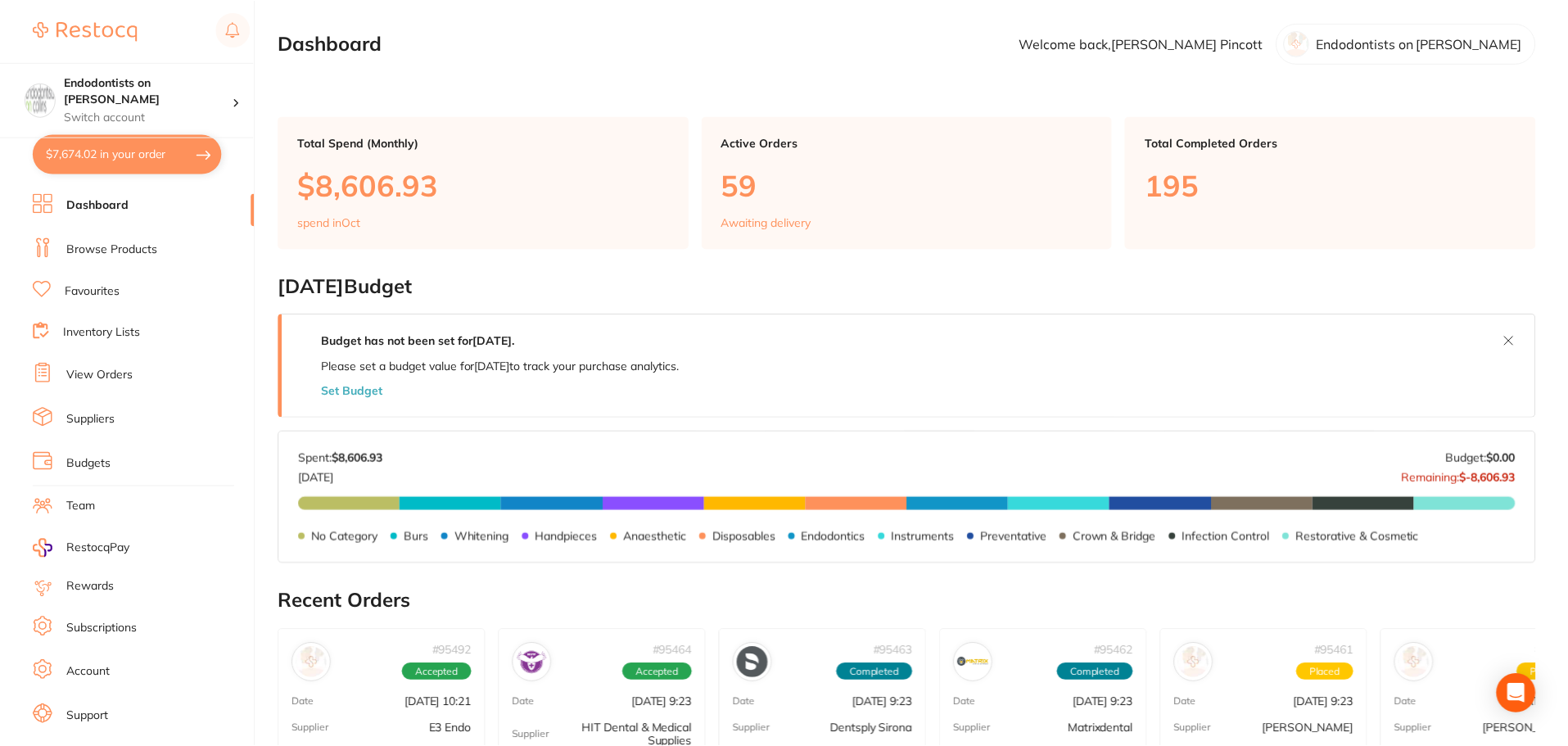
scroll to position [163, 0]
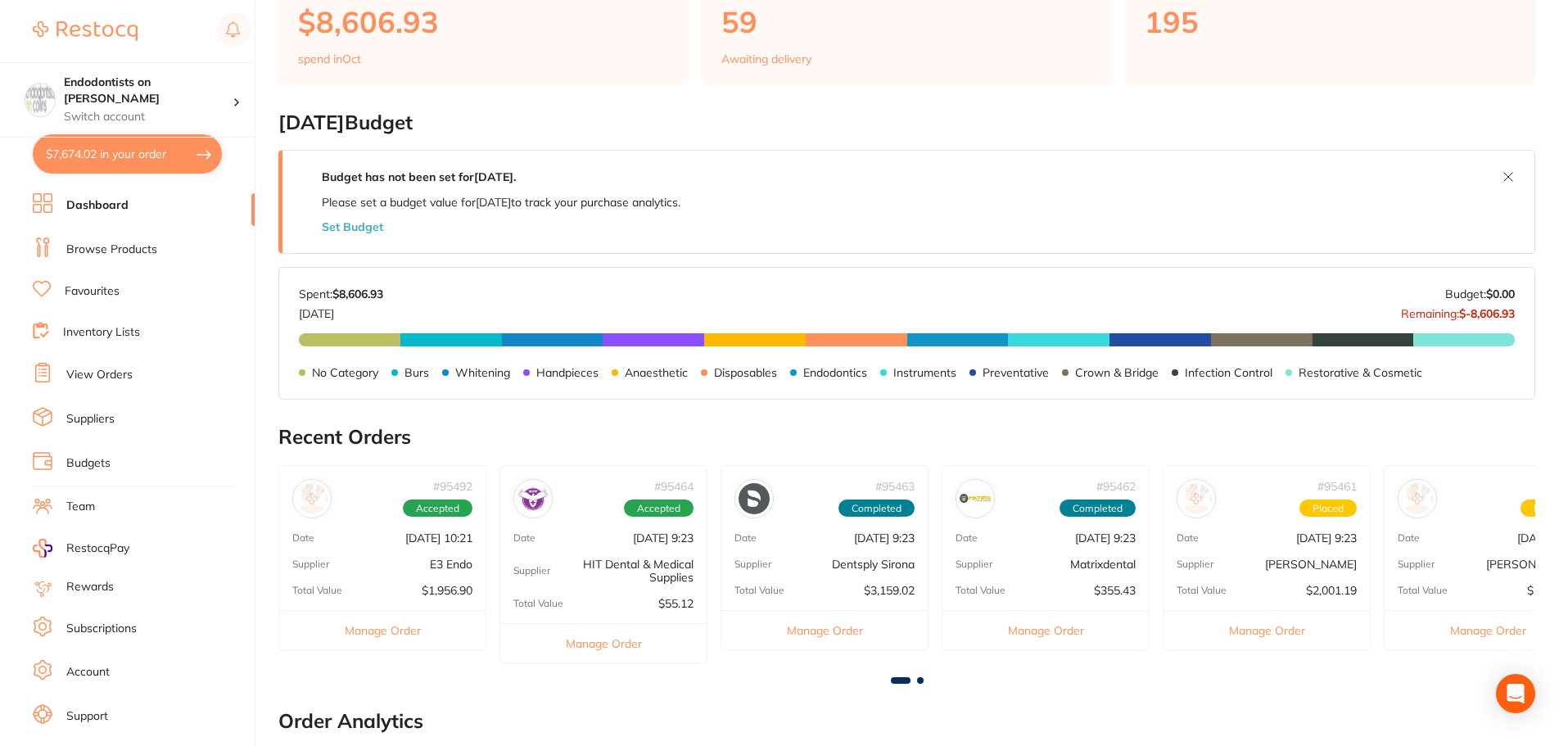
click at [78, 143] on button "$7,674.02 in your order" at bounding box center [126, 153] width 189 height 39
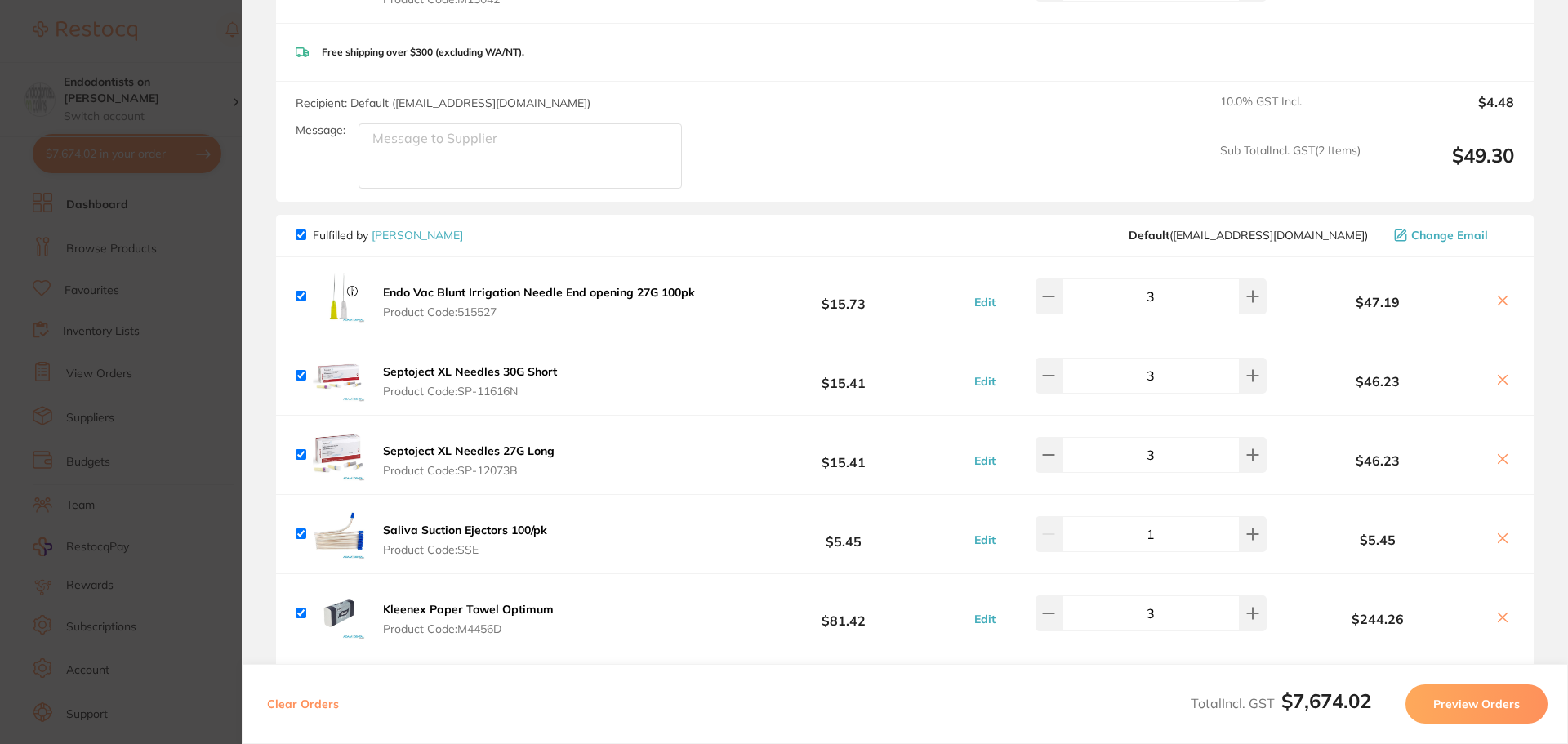
scroll to position [2287, 0]
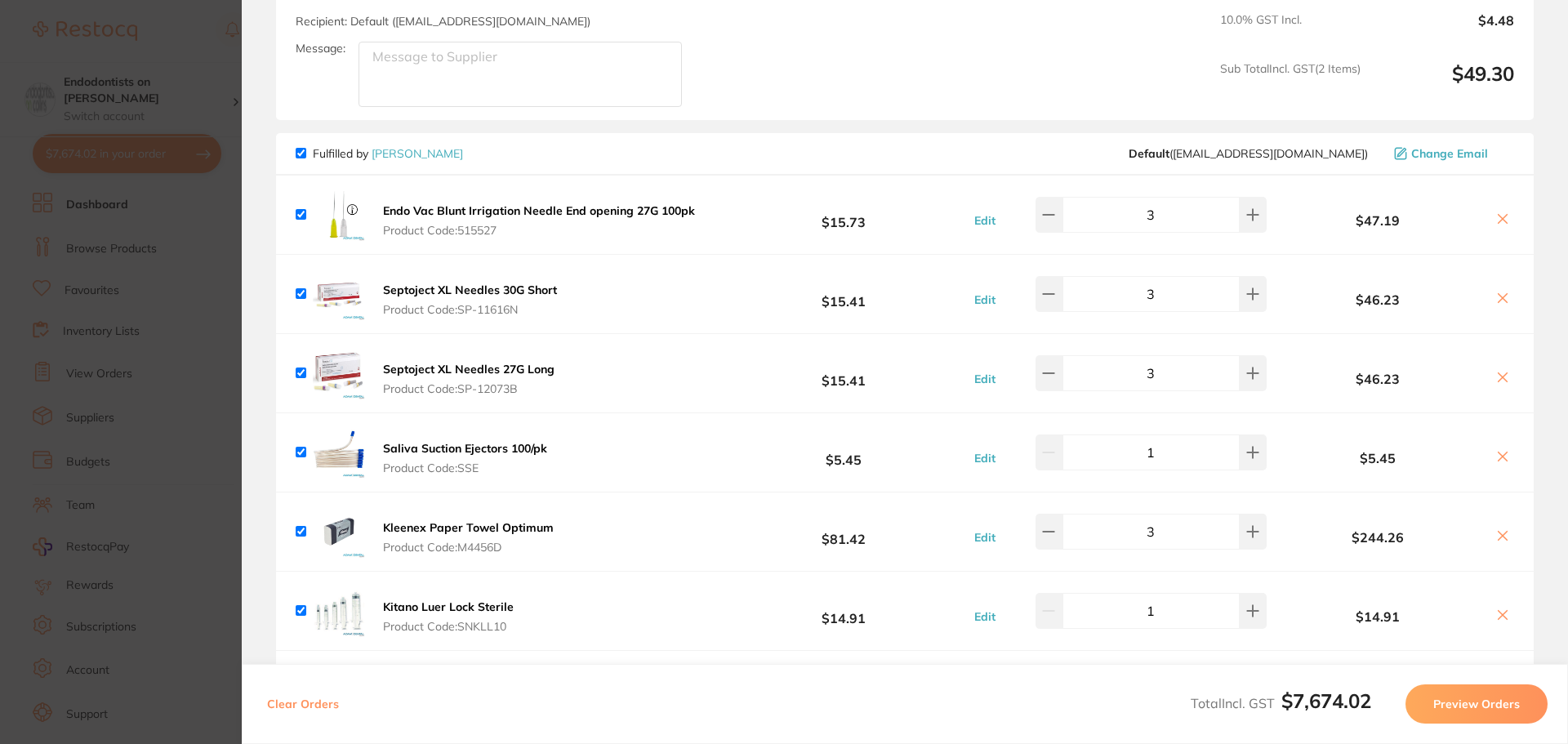
click at [521, 213] on b "Endo Vac Blunt Irrigation Needle End opening 27G 100pk" at bounding box center [538, 211] width 312 height 15
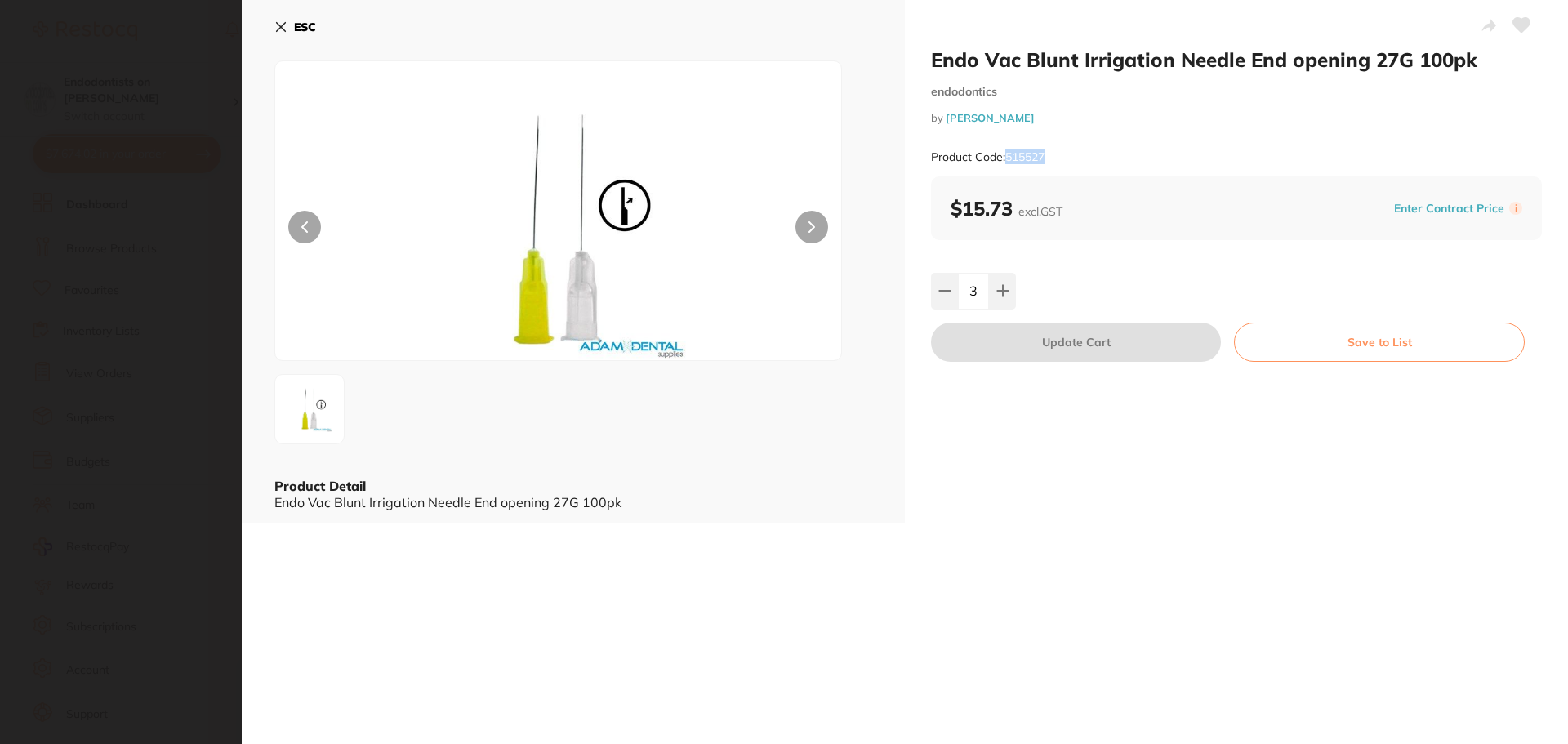
drag, startPoint x: 1067, startPoint y: 169, endPoint x: 1006, endPoint y: 164, distance: 61.2
click at [1006, 164] on div "Product Code: 515527" at bounding box center [1235, 157] width 611 height 40
copy small "515527"
drag, startPoint x: 1137, startPoint y: 675, endPoint x: 255, endPoint y: 203, distance: 1000.4
click at [1134, 664] on div "Endo Vac Blunt Irrigation Needle End opening 27G 100pk endodontics by [PERSON_N…" at bounding box center [905, 372] width 1326 height 744
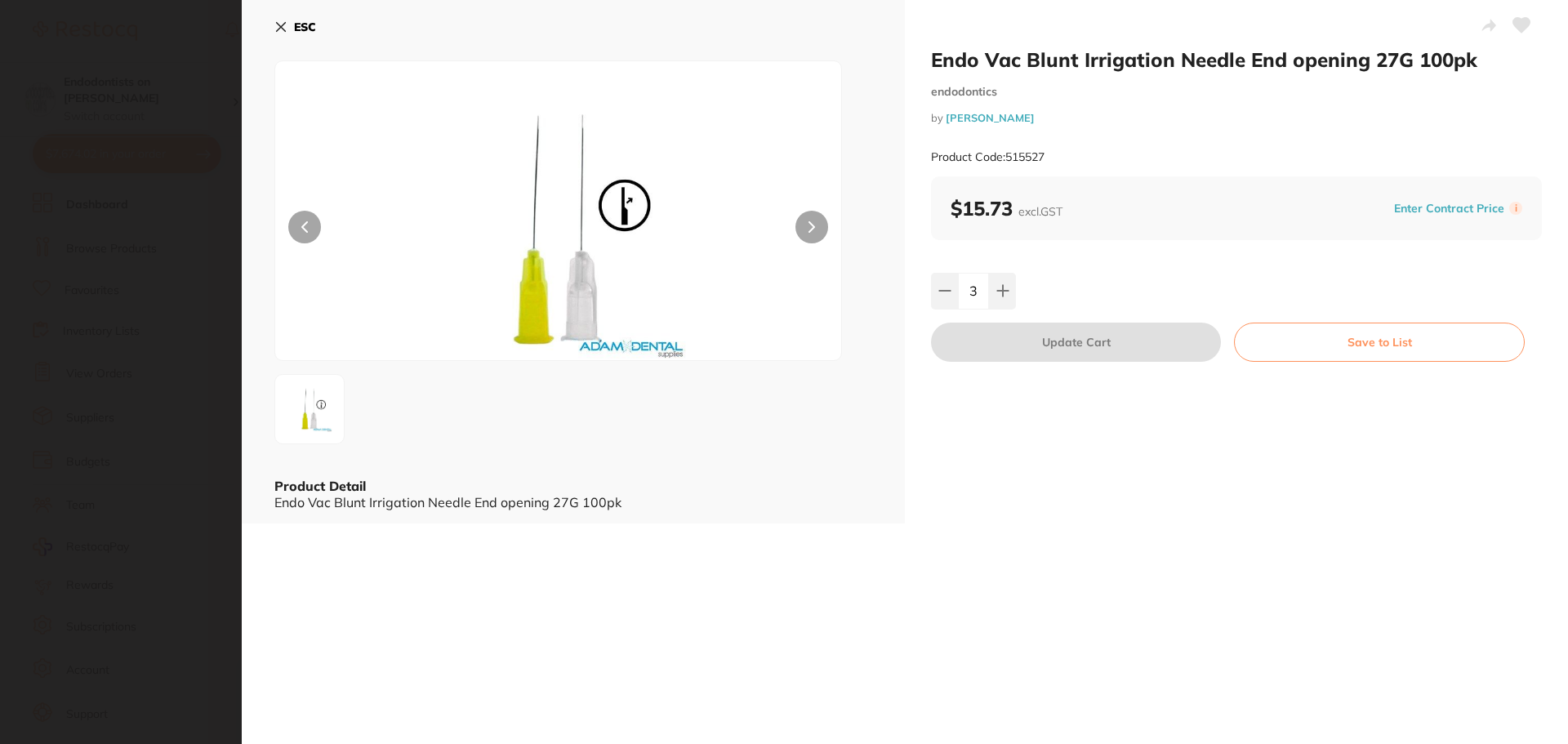
click at [121, 209] on section "Endo Vac Blunt Irrigation Needle End opening 27G 100pk endodontics by [PERSON_N…" at bounding box center [784, 372] width 1568 height 744
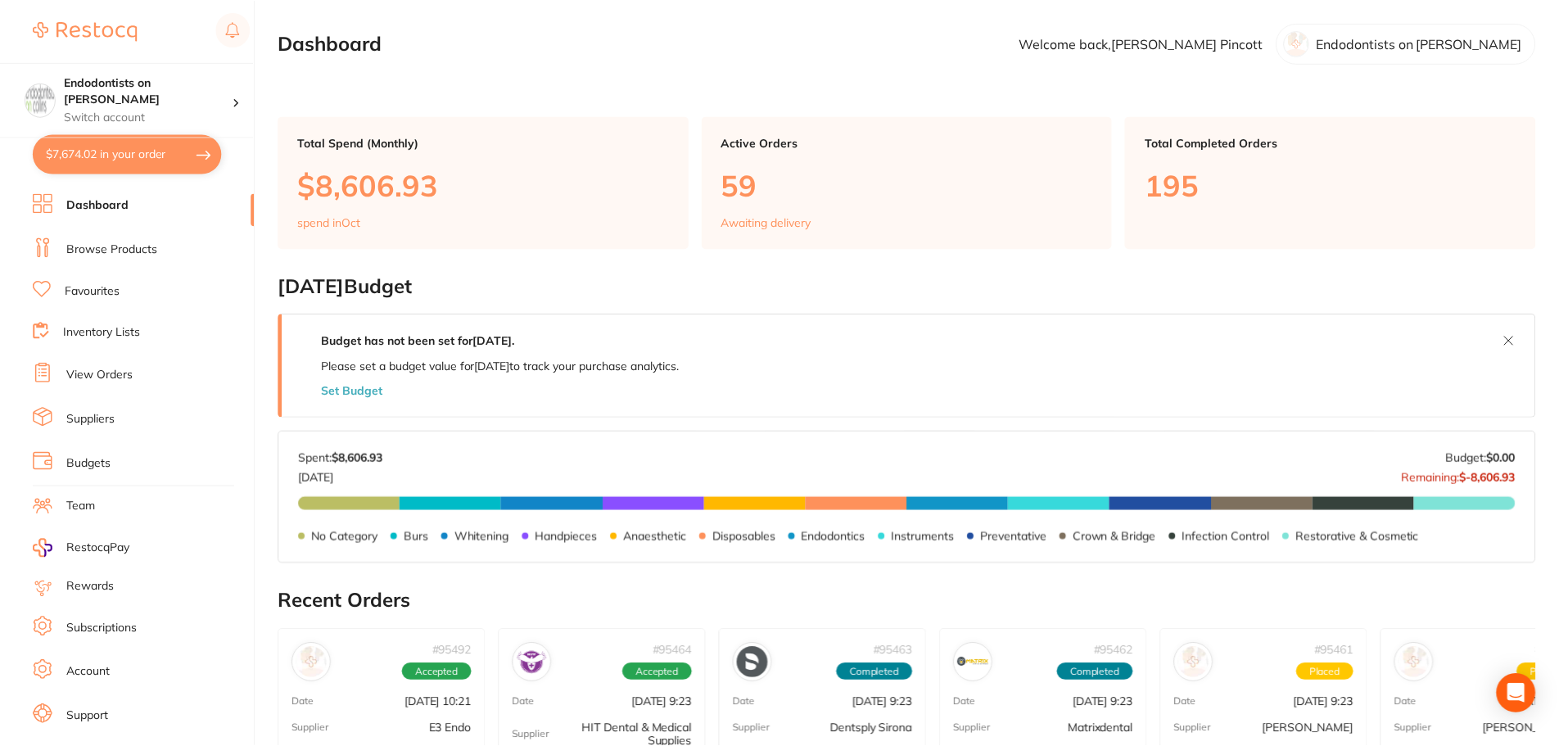
scroll to position [163, 0]
